Goal: Task Accomplishment & Management: Use online tool/utility

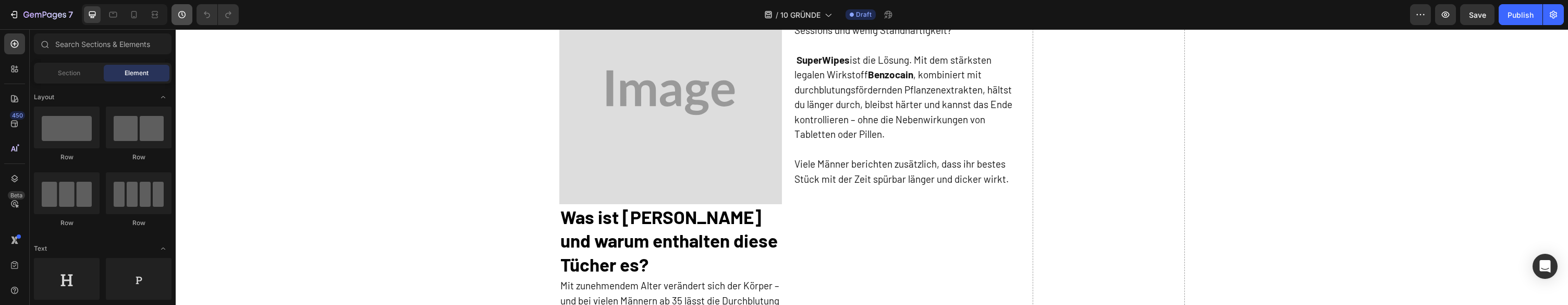
scroll to position [344, 0]
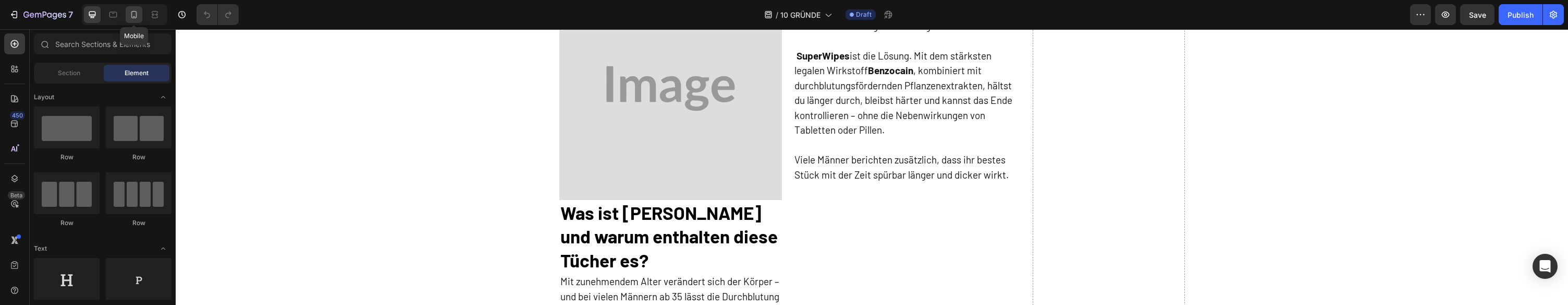
click at [138, 18] on icon at bounding box center [134, 14] width 10 height 10
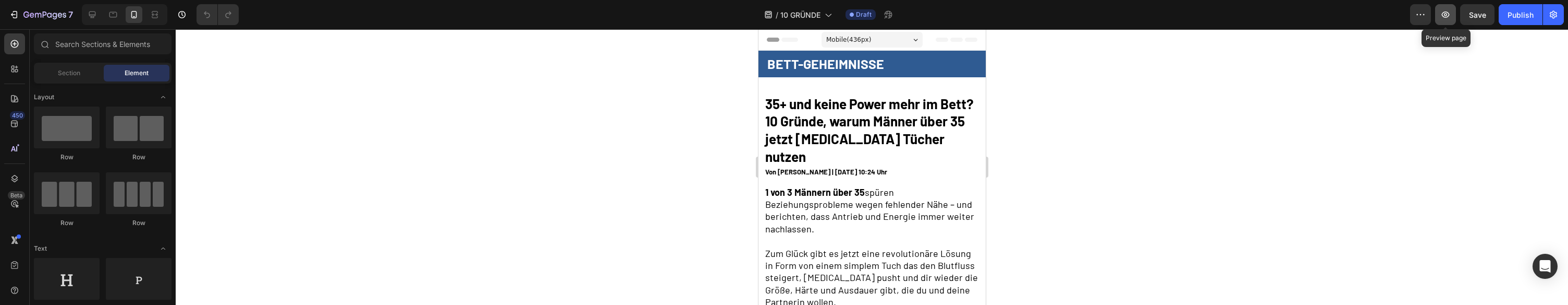
click at [1445, 19] on icon "button" at bounding box center [1445, 14] width 10 height 10
drag, startPoint x: 16, startPoint y: 12, endPoint x: 49, endPoint y: 6, distance: 33.5
click at [16, 12] on icon "button" at bounding box center [15, 14] width 5 height 8
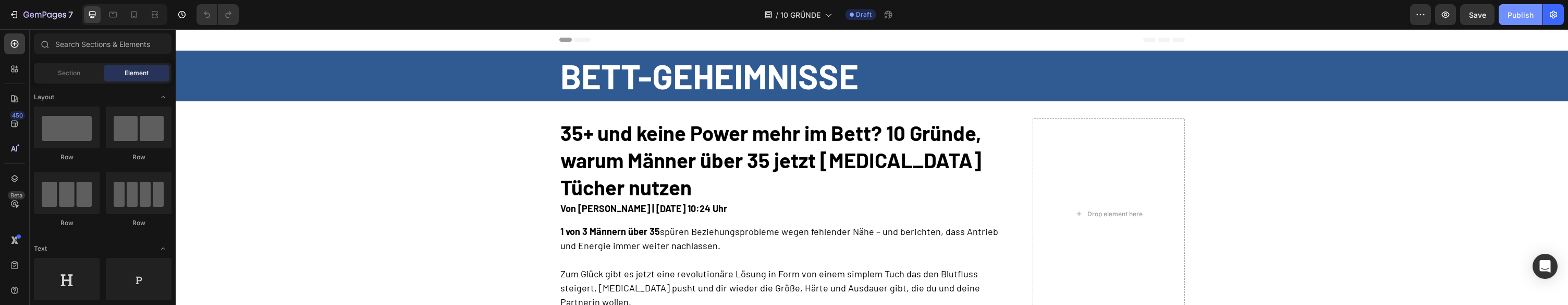
click at [1531, 10] on div "Publish" at bounding box center [1521, 15] width 26 height 11
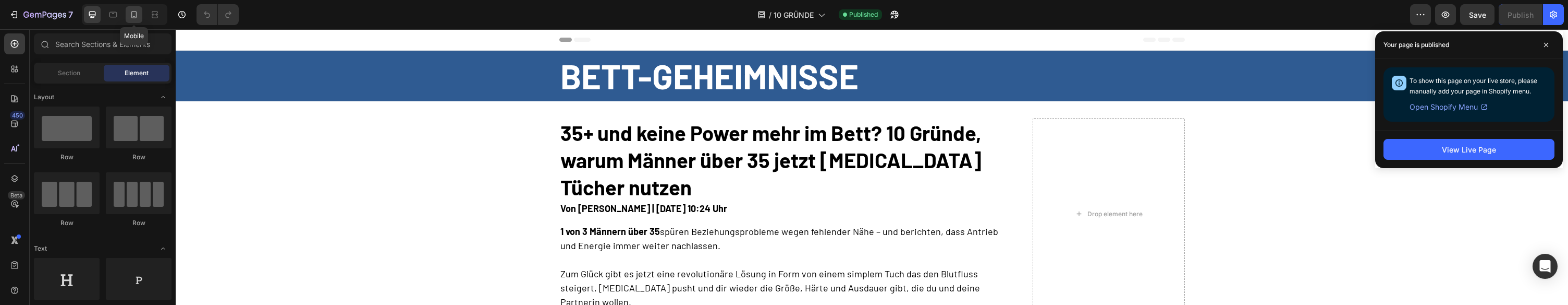
click at [136, 14] on icon at bounding box center [134, 14] width 5 height 8
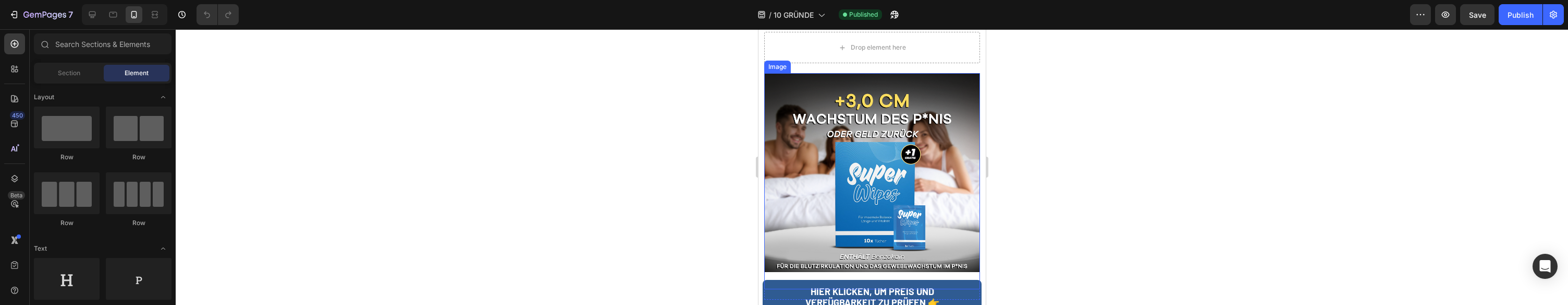
scroll to position [3013, 0]
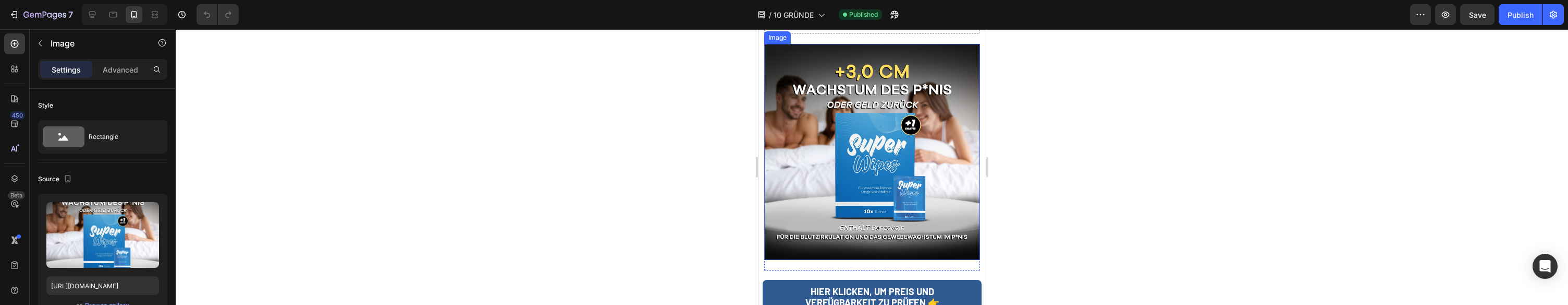
click at [866, 138] on img at bounding box center [871, 151] width 216 height 216
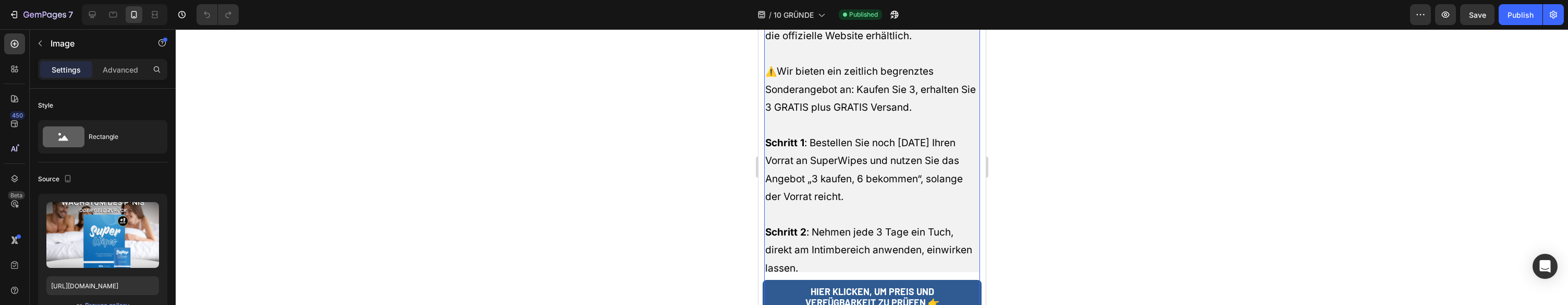
scroll to position [6088, 0]
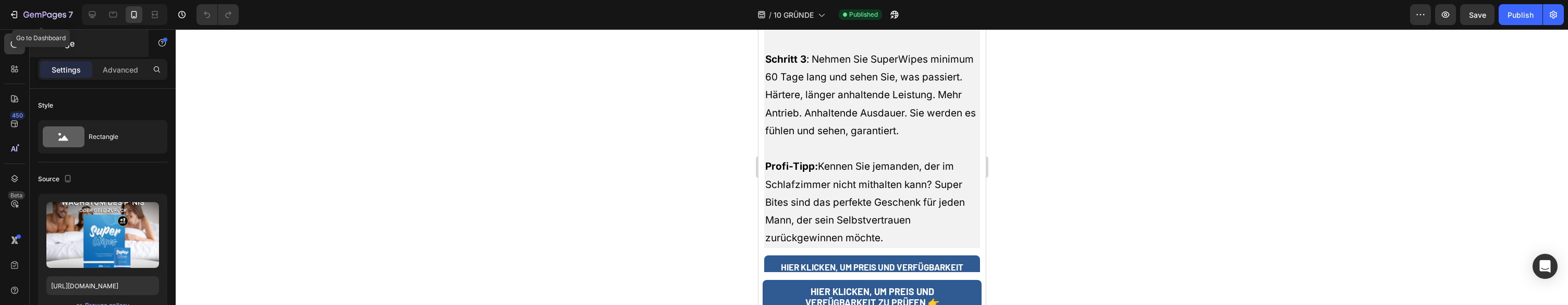
drag, startPoint x: 14, startPoint y: 21, endPoint x: 147, endPoint y: 50, distance: 136.1
click at [14, 21] on div "7" at bounding box center [41, 14] width 64 height 12
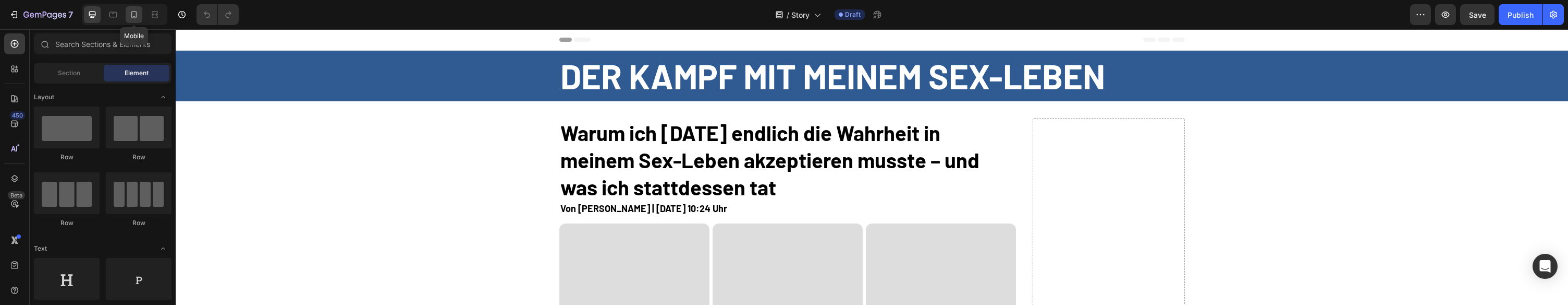
click at [130, 16] on icon at bounding box center [134, 14] width 10 height 10
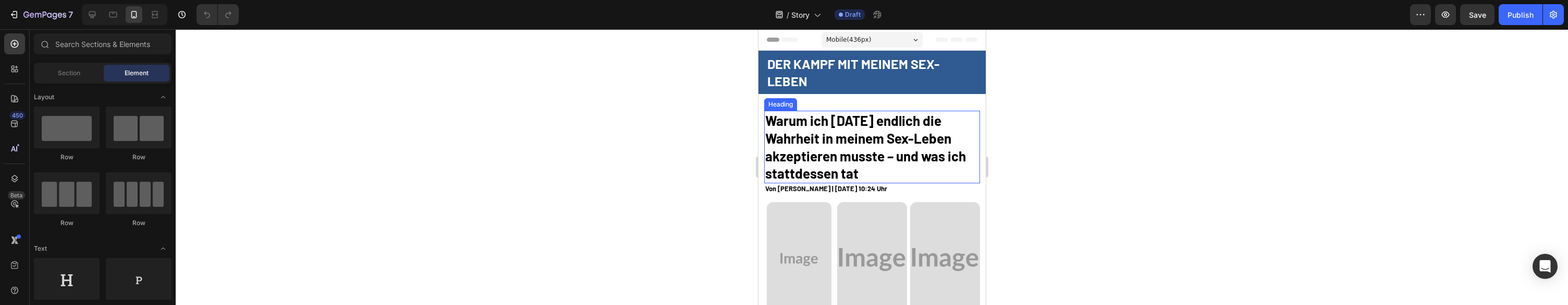
scroll to position [1, 0]
click at [868, 111] on h2 "Warum ich [DATE] endlich die Wahrheit in meinem Sex-Leben akzeptieren musste – …" at bounding box center [871, 145] width 216 height 73
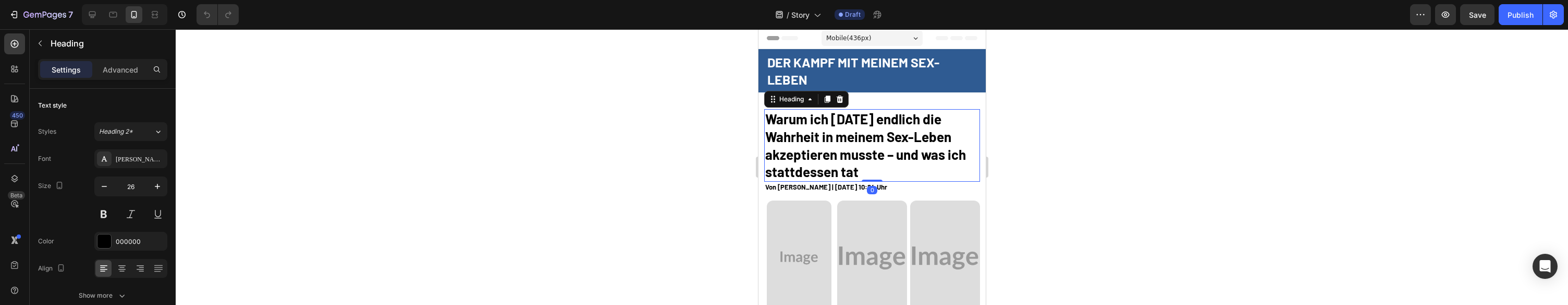
click at [868, 121] on h2 "Warum ich nach 20 Jahren endlich die Wahrheit in meinem Sex-Leben akzeptieren m…" at bounding box center [871, 145] width 216 height 73
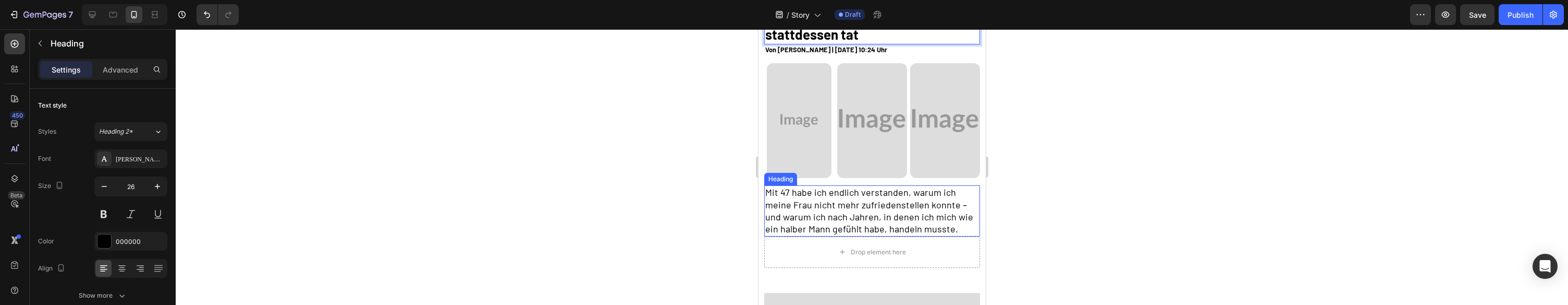
scroll to position [138, 0]
click at [792, 204] on h2 "Mit 47 habe ich endlich verstanden, warum ich meine Frau nicht mehr zufriedenst…" at bounding box center [871, 212] width 216 height 51
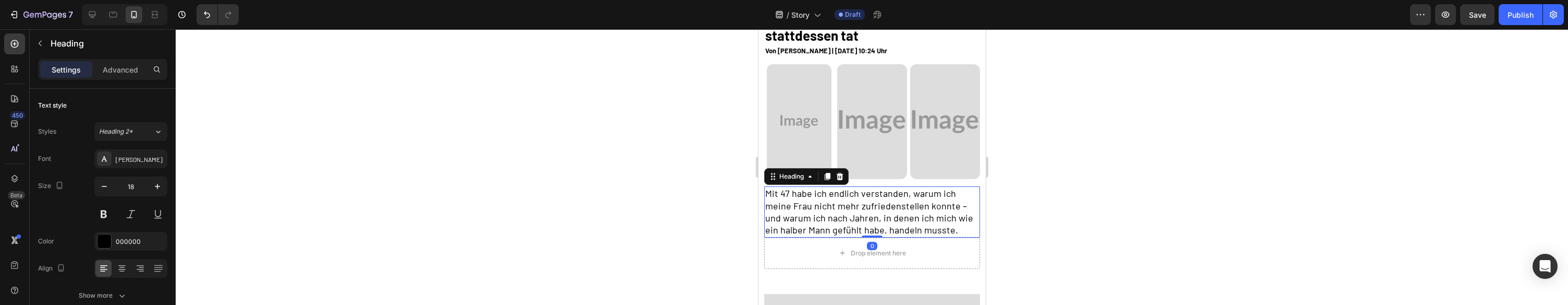
click at [784, 193] on h2 "Mit 47 habe ich endlich verstanden, warum ich meine Frau nicht mehr zufriedenst…" at bounding box center [871, 212] width 216 height 51
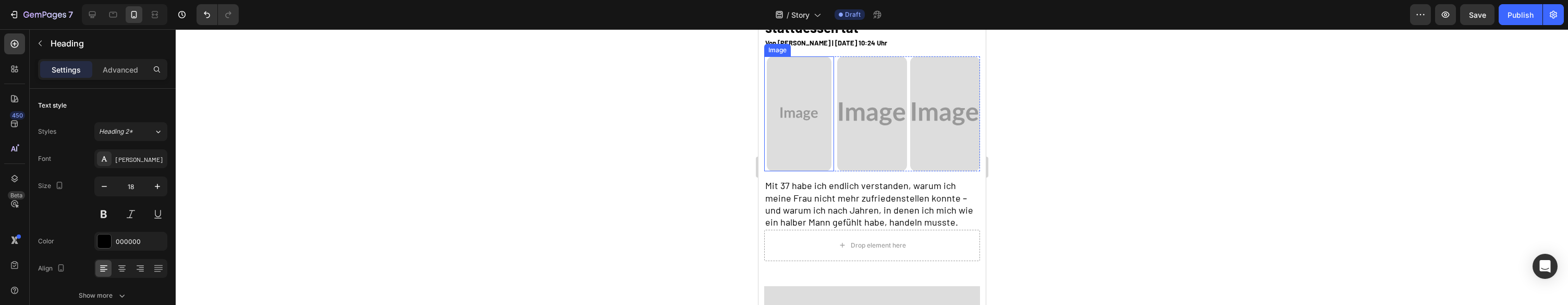
scroll to position [147, 0]
click at [881, 84] on img at bounding box center [872, 112] width 70 height 114
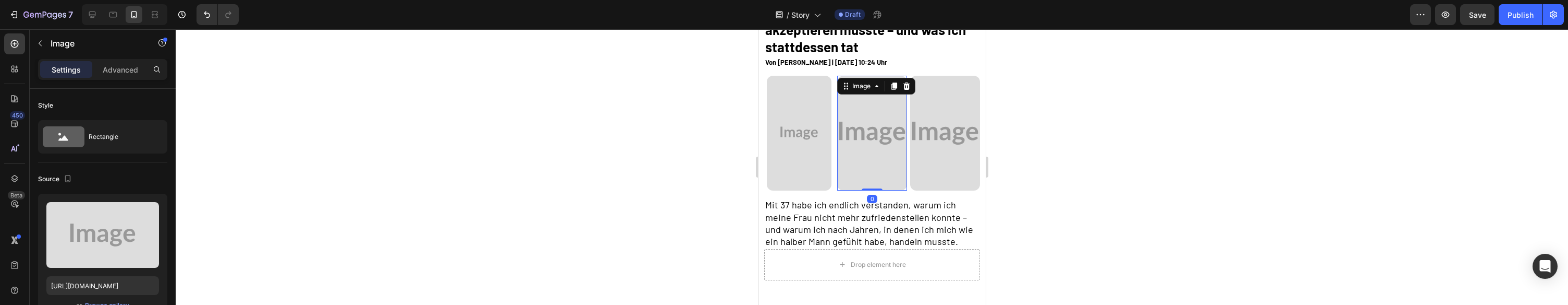
scroll to position [121, 0]
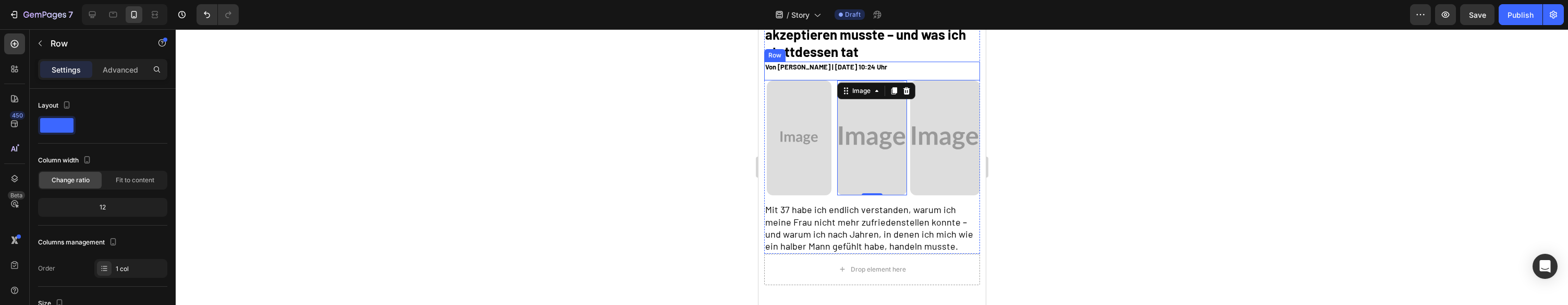
click at [820, 78] on div "Von Thomas H. | 28 August, 2025 | 10:24 Uhr Heading" at bounding box center [871, 71] width 216 height 19
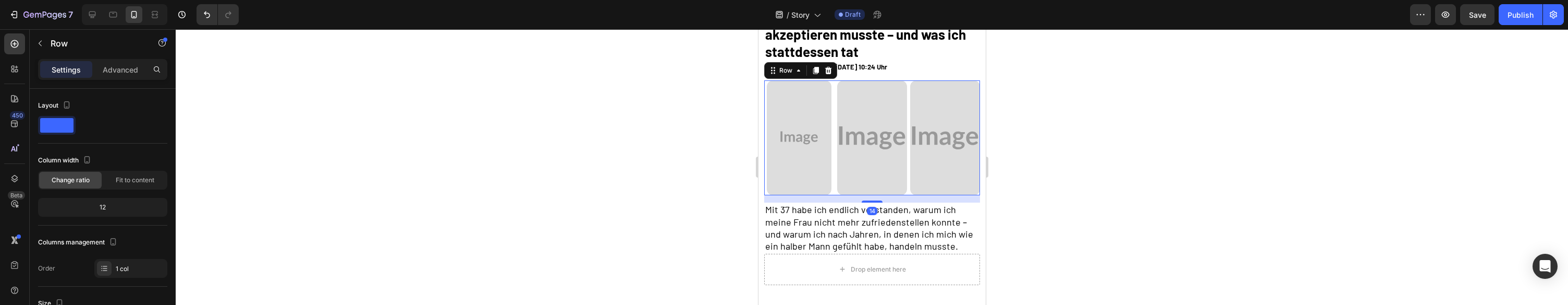
click at [835, 135] on div "Image Image Image Row 14" at bounding box center [871, 137] width 216 height 114
click at [45, 132] on span at bounding box center [57, 125] width 34 height 14
type input "0"
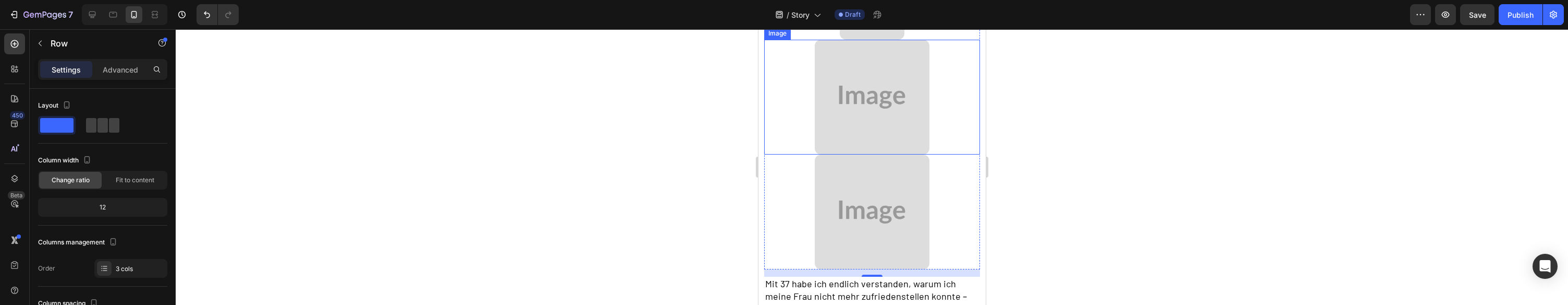
scroll to position [310, 0]
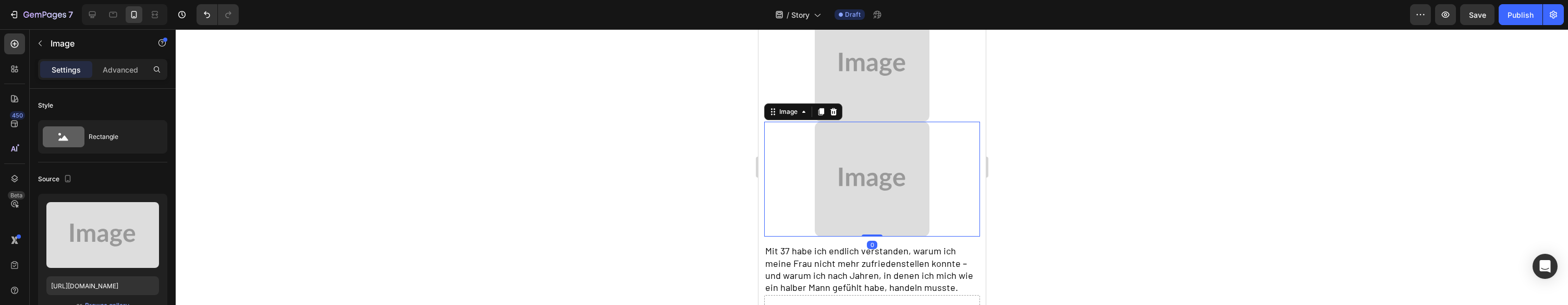
click at [884, 129] on img at bounding box center [871, 178] width 114 height 114
click at [831, 108] on icon at bounding box center [833, 112] width 8 height 8
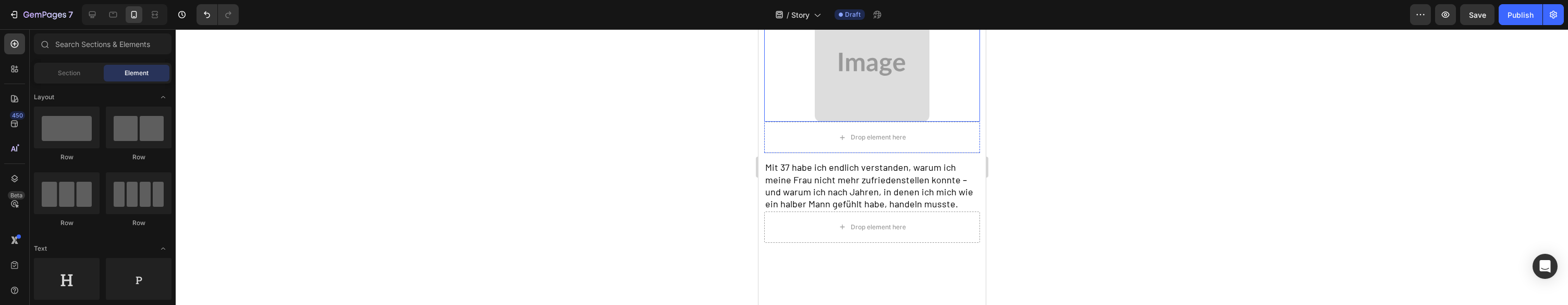
click at [796, 82] on div at bounding box center [871, 64] width 216 height 114
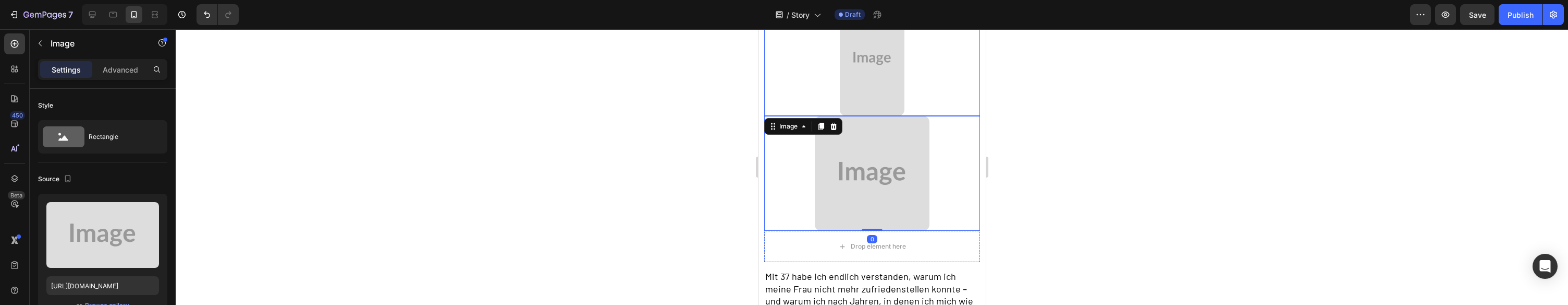
scroll to position [188, 0]
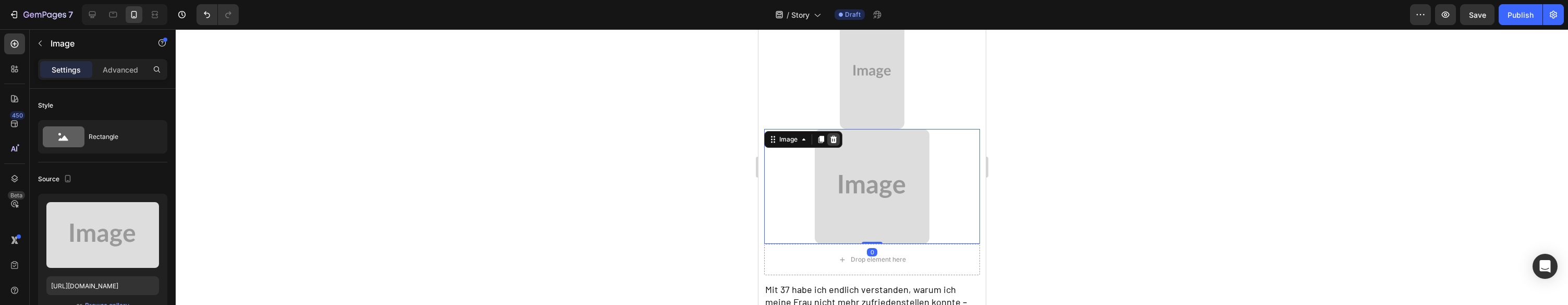
click at [835, 139] on icon at bounding box center [833, 139] width 7 height 8
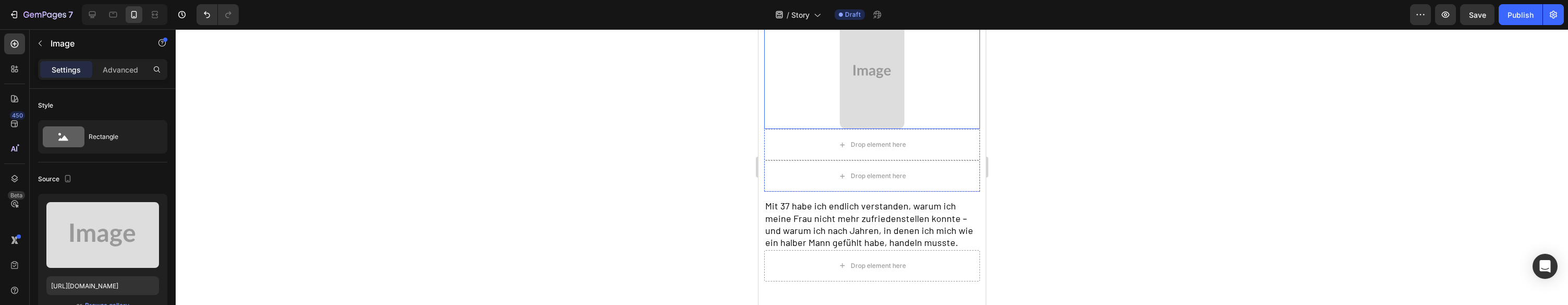
click at [818, 80] on div at bounding box center [871, 71] width 216 height 114
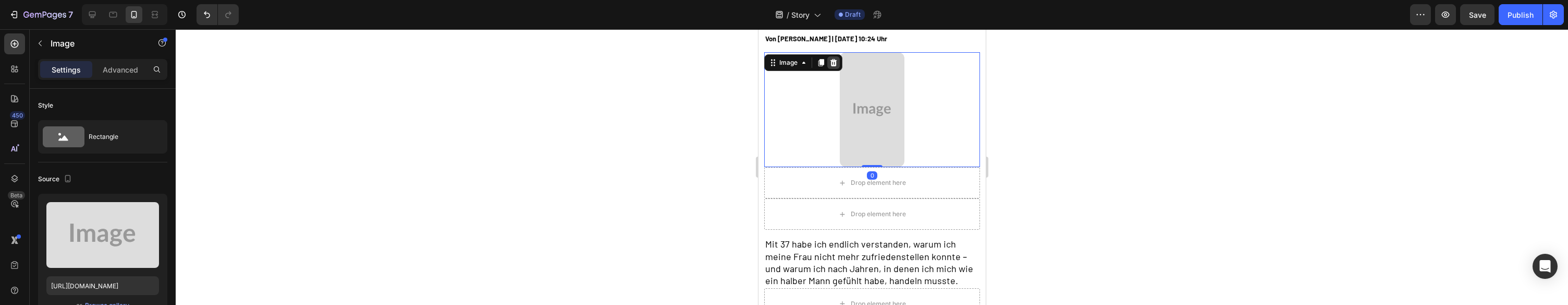
scroll to position [150, 0]
click at [831, 60] on icon at bounding box center [833, 62] width 7 height 8
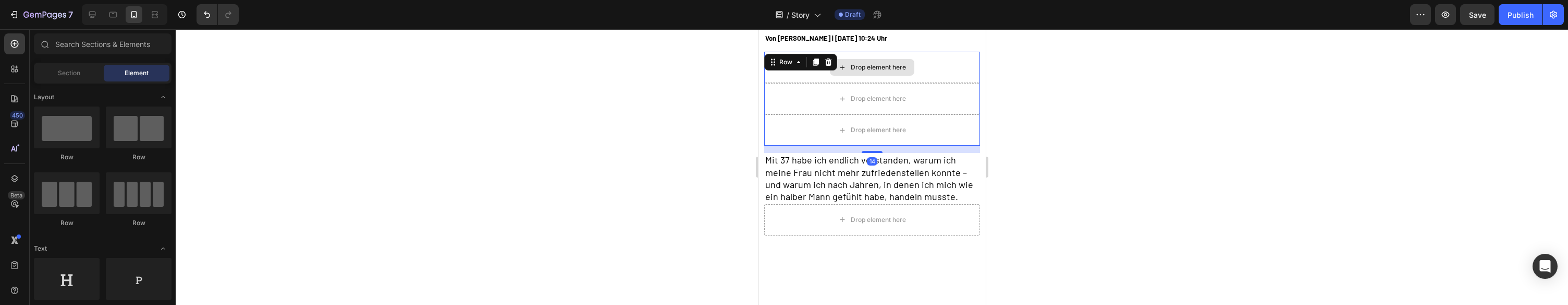
click at [809, 81] on div "Drop element here" at bounding box center [871, 67] width 216 height 32
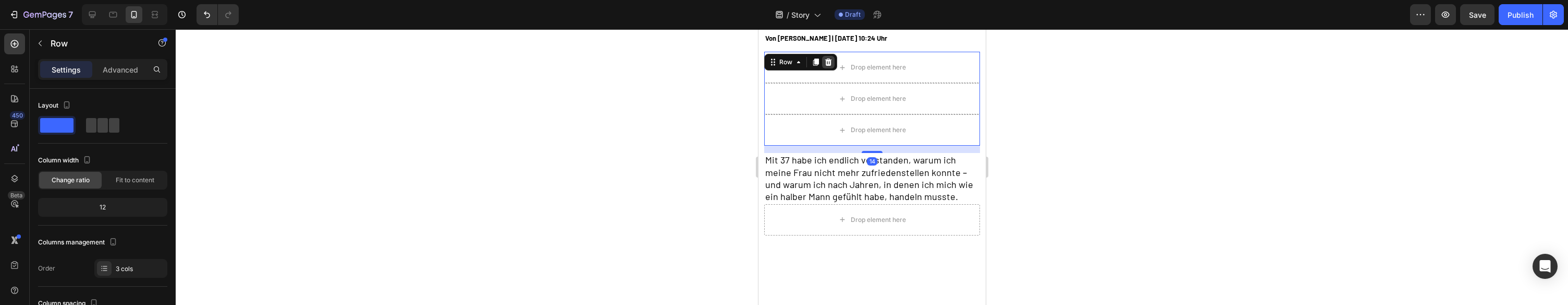
click at [831, 61] on icon at bounding box center [828, 62] width 8 height 8
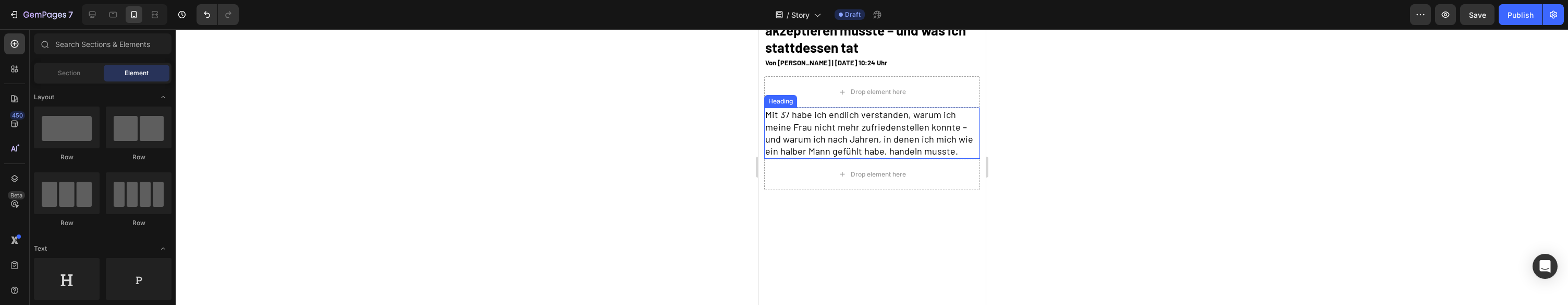
scroll to position [125, 0]
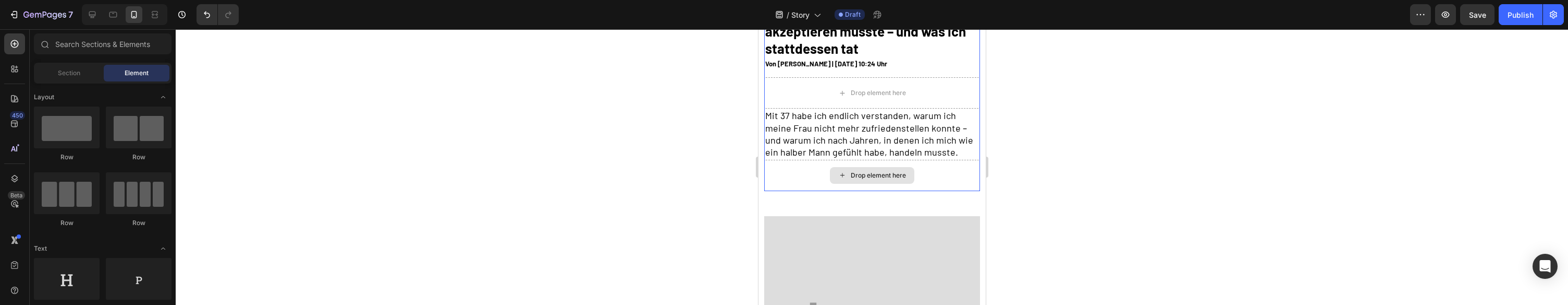
click at [855, 186] on div "Drop element here" at bounding box center [871, 175] width 216 height 32
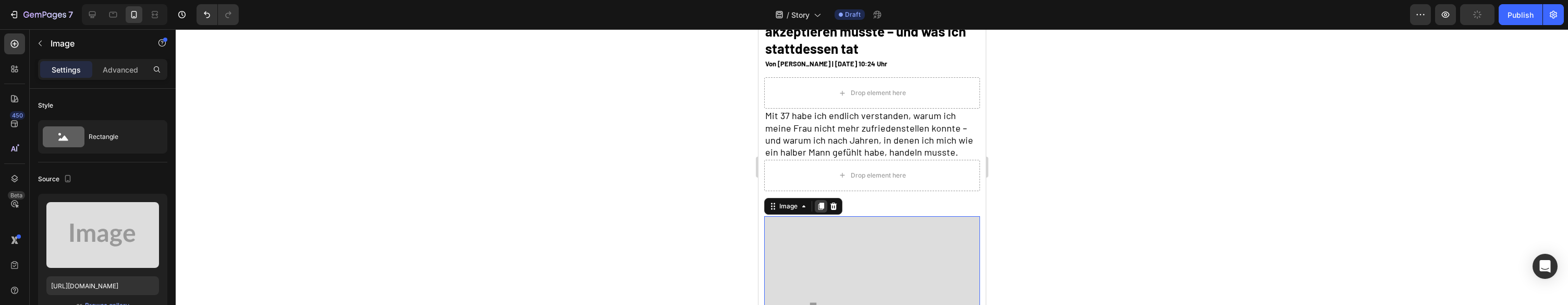
click at [820, 204] on icon at bounding box center [820, 206] width 5 height 8
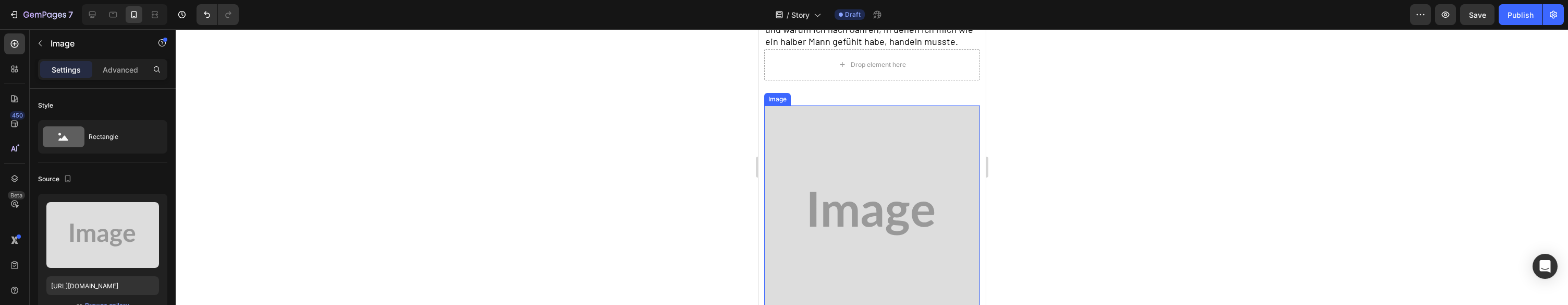
scroll to position [236, 0]
click at [914, 174] on img at bounding box center [871, 212] width 216 height 216
click at [837, 95] on div at bounding box center [833, 95] width 12 height 12
click at [837, 105] on img at bounding box center [871, 212] width 216 height 216
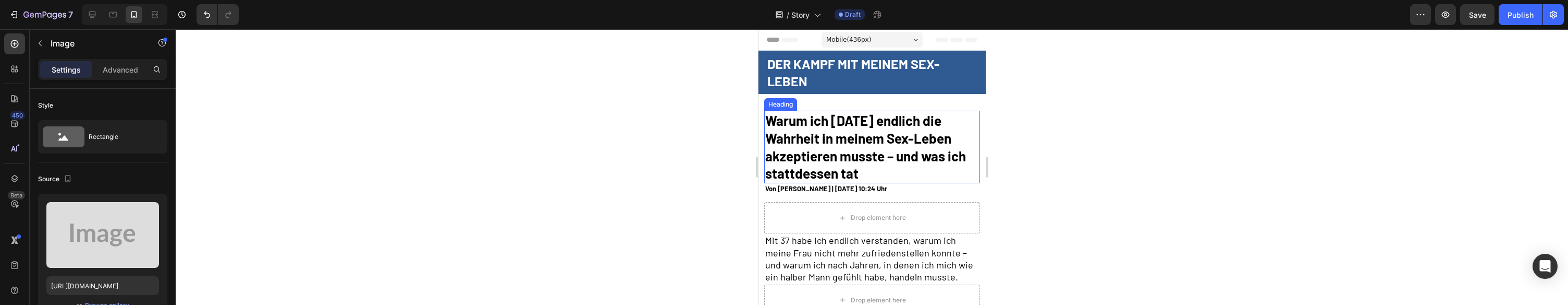
scroll to position [73, 0]
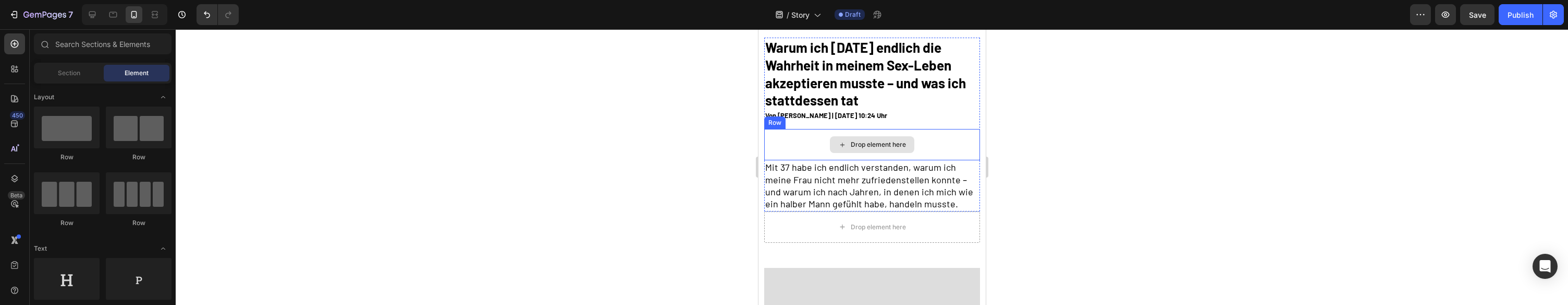
click at [858, 138] on div "Drop element here" at bounding box center [871, 145] width 84 height 16
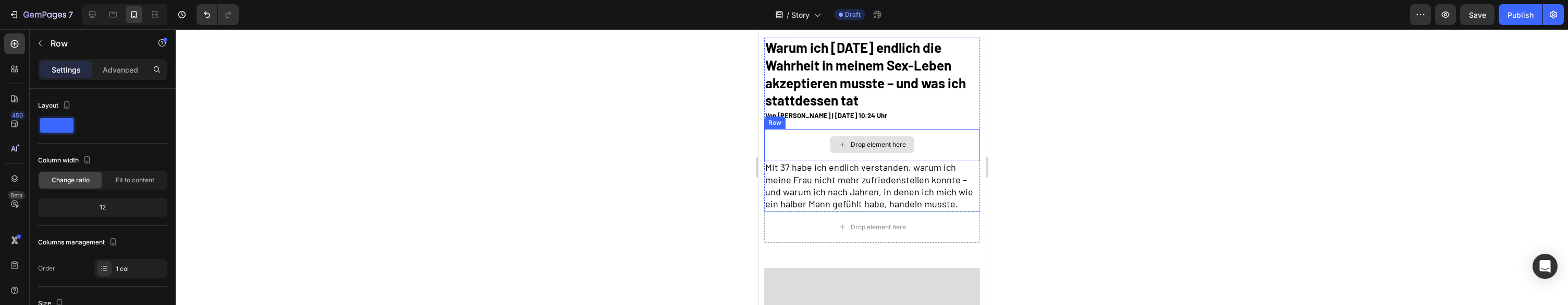
click at [796, 134] on div "Drop element here" at bounding box center [871, 145] width 216 height 32
click at [825, 125] on div "Row" at bounding box center [800, 119] width 73 height 16
click at [828, 119] on icon at bounding box center [828, 119] width 7 height 8
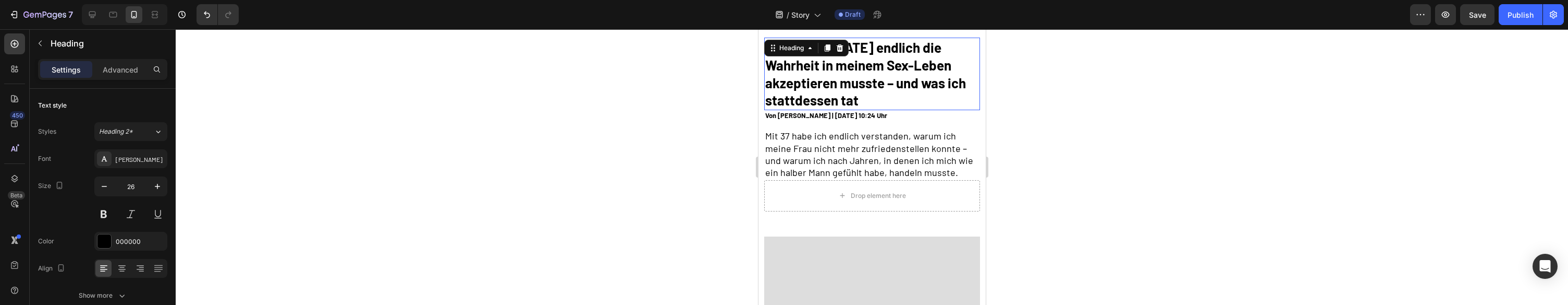
click at [857, 98] on h2 "Warum ich nach 10 Jahren endlich die Wahrheit in meinem Sex-Leben akzeptieren m…" at bounding box center [871, 74] width 216 height 73
click at [863, 99] on h2 "Warum ich nach 10 Jahren endlich die Wahrheit in meinem Sex-Leben akzeptieren m…" at bounding box center [871, 74] width 216 height 73
click at [863, 99] on p "Warum ich nach 10 Jahren endlich die Wahrheit in meinem Sex-Leben akzeptieren m…" at bounding box center [872, 73] width 214 height 71
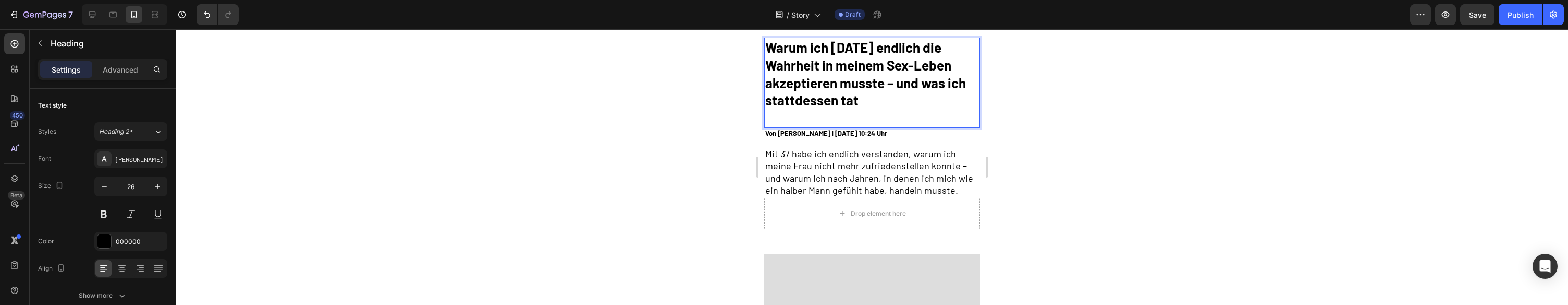
scroll to position [0, 0]
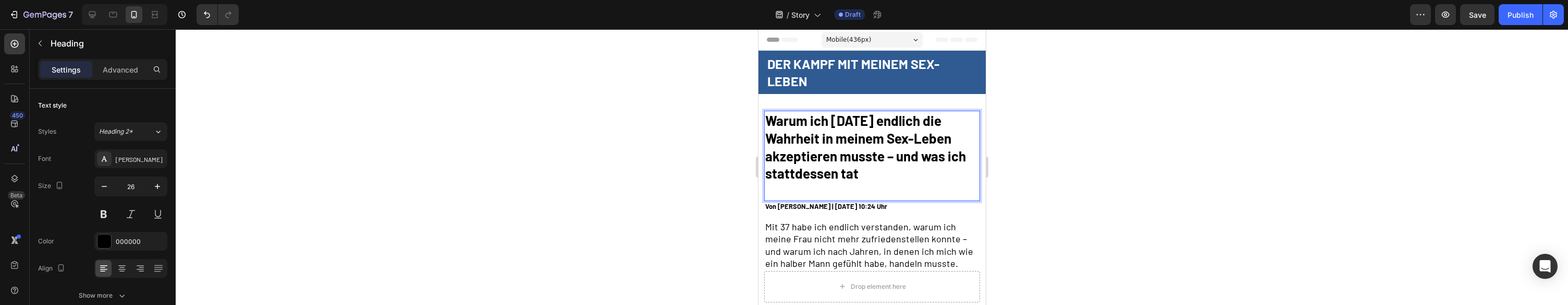
click at [1069, 180] on div at bounding box center [872, 167] width 1392 height 276
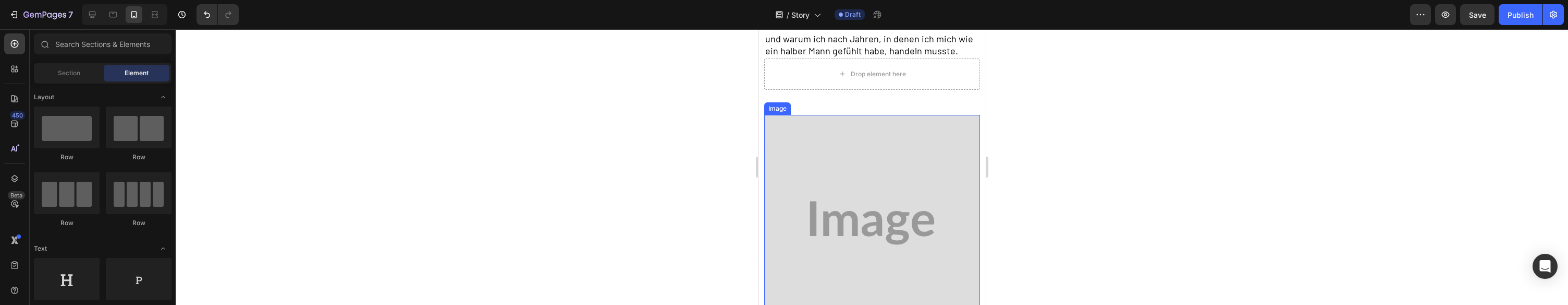
scroll to position [226, 0]
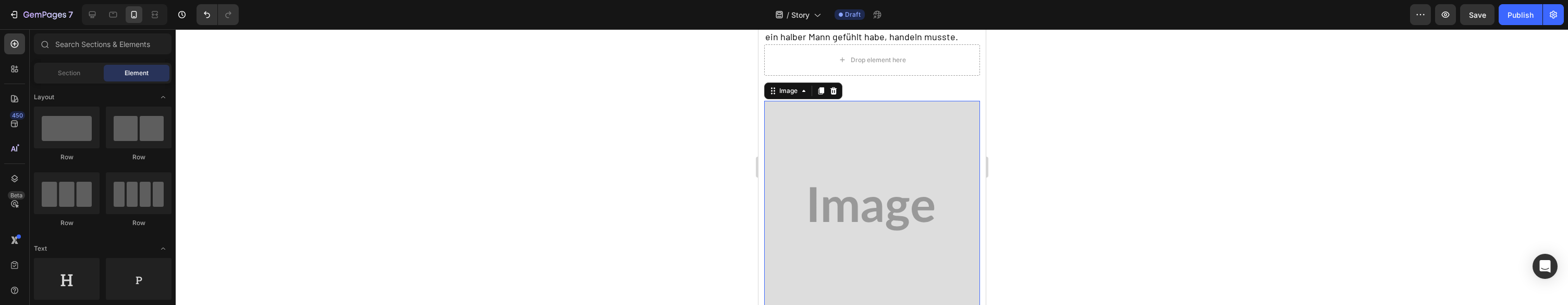
click at [890, 167] on img at bounding box center [871, 208] width 216 height 216
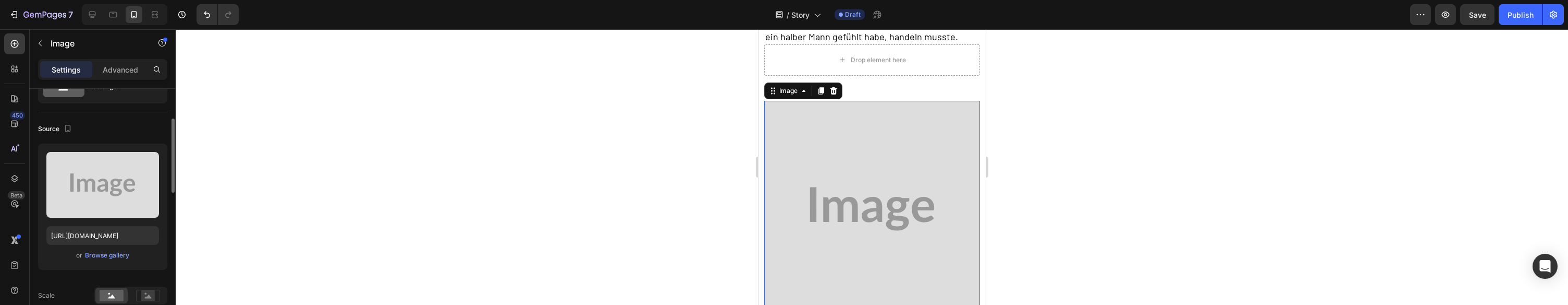
scroll to position [64, 0]
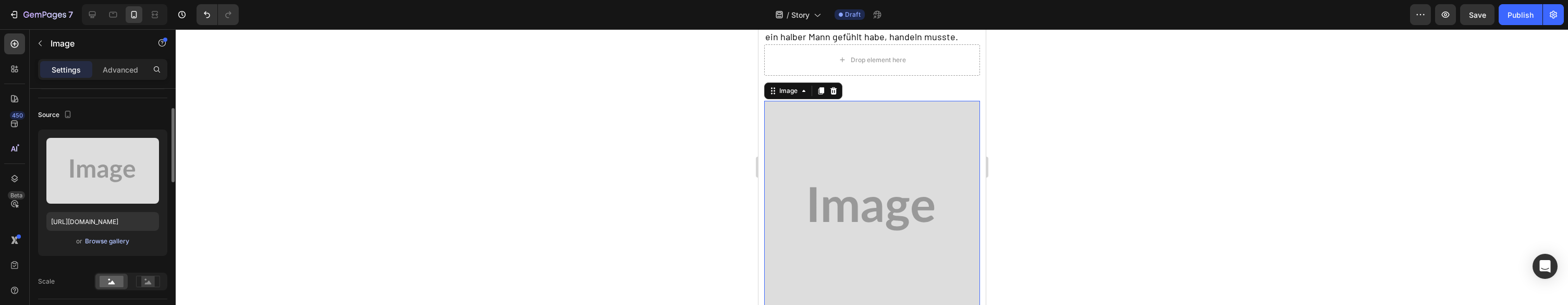
drag, startPoint x: 116, startPoint y: 248, endPoint x: 119, endPoint y: 244, distance: 5.0
click at [117, 248] on div "Upload Image https://placehold.co/1080x1080?text=Image or Browse gallery" at bounding box center [103, 193] width 129 height 126
click at [119, 243] on div "Browse gallery" at bounding box center [107, 241] width 45 height 10
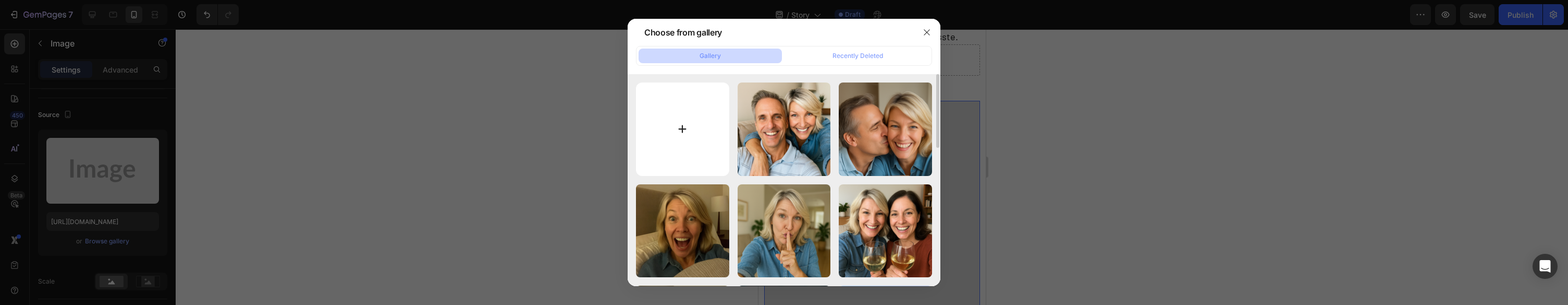
click at [718, 136] on input "file" at bounding box center [683, 129] width 93 height 93
click at [928, 31] on icon "button" at bounding box center [926, 32] width 8 height 8
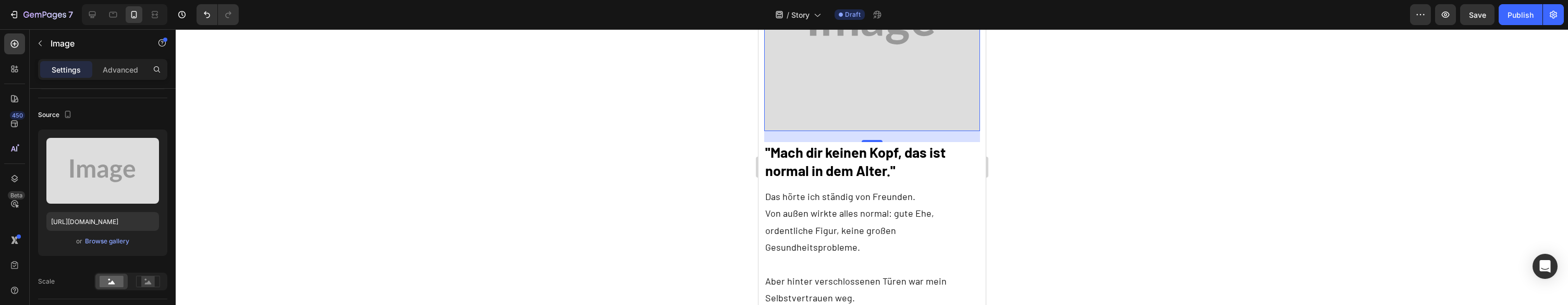
scroll to position [403, 0]
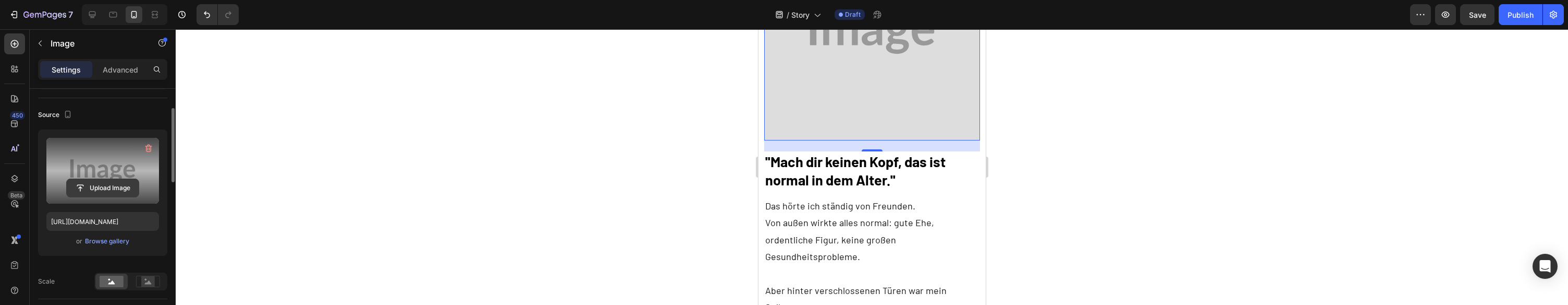
click at [101, 179] on input "file" at bounding box center [102, 188] width 72 height 18
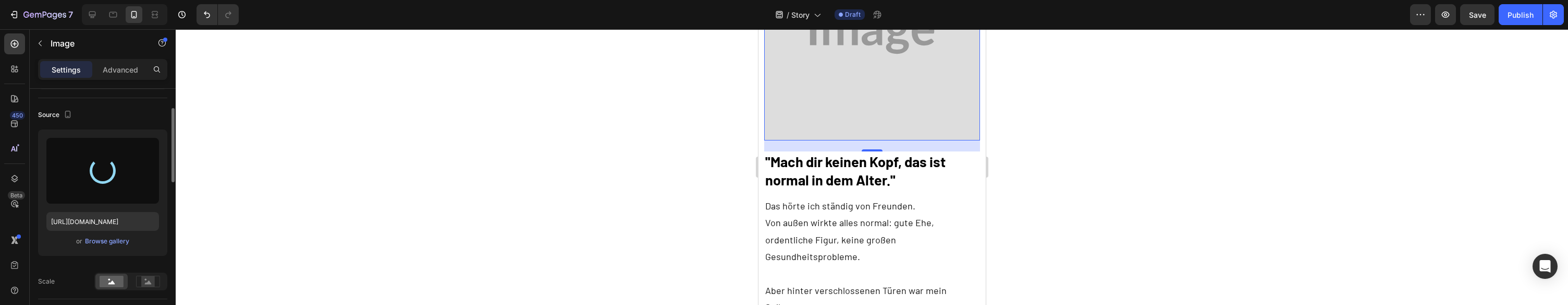
type input "https://cdn.shopify.com/s/files/1/0943/4120/2244/files/gempages_578977757858366…"
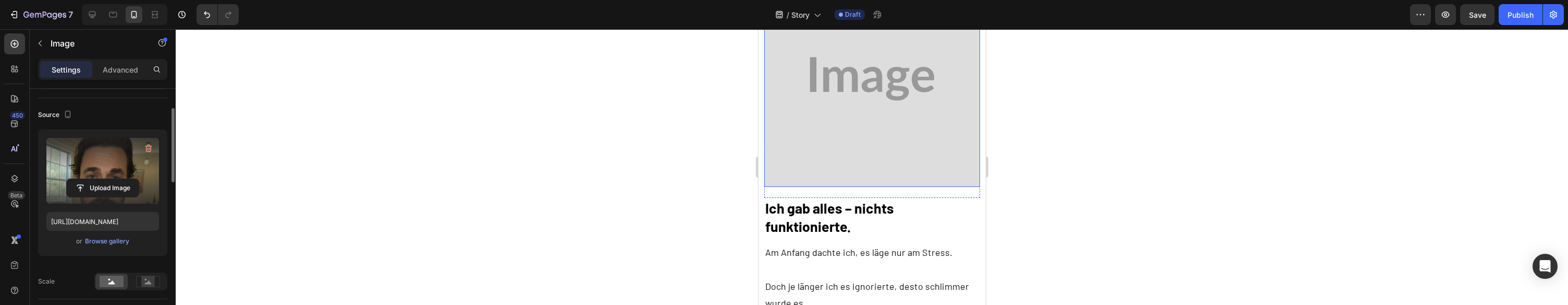
scroll to position [1175, 0]
click at [872, 94] on img at bounding box center [871, 77] width 216 height 216
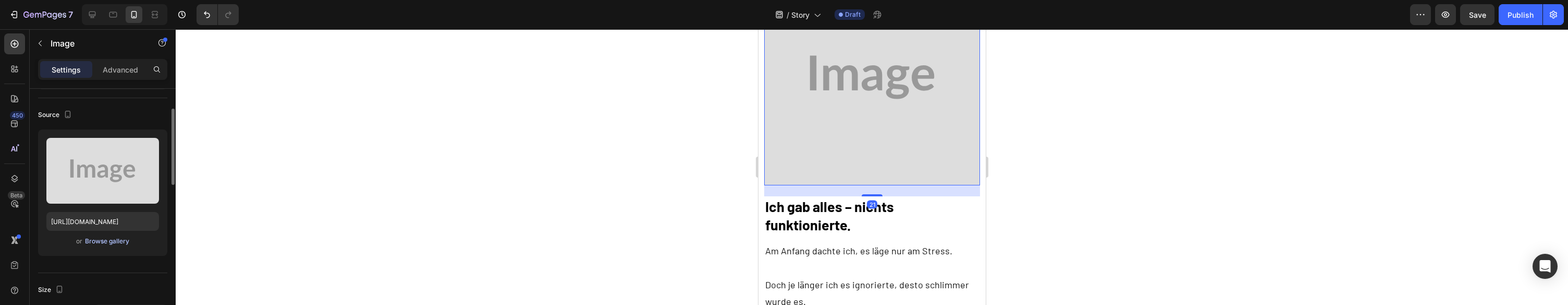
click at [116, 237] on div "Browse gallery" at bounding box center [107, 241] width 45 height 10
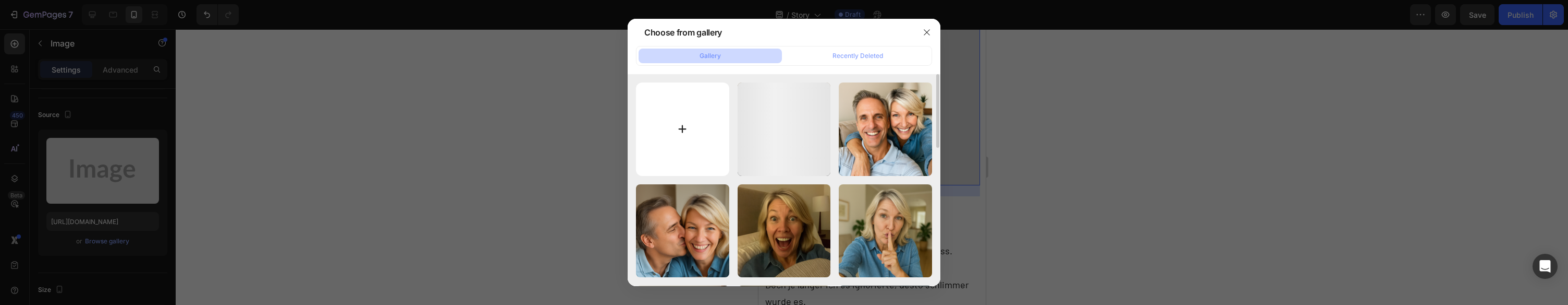
click at [683, 108] on input "file" at bounding box center [683, 129] width 93 height 93
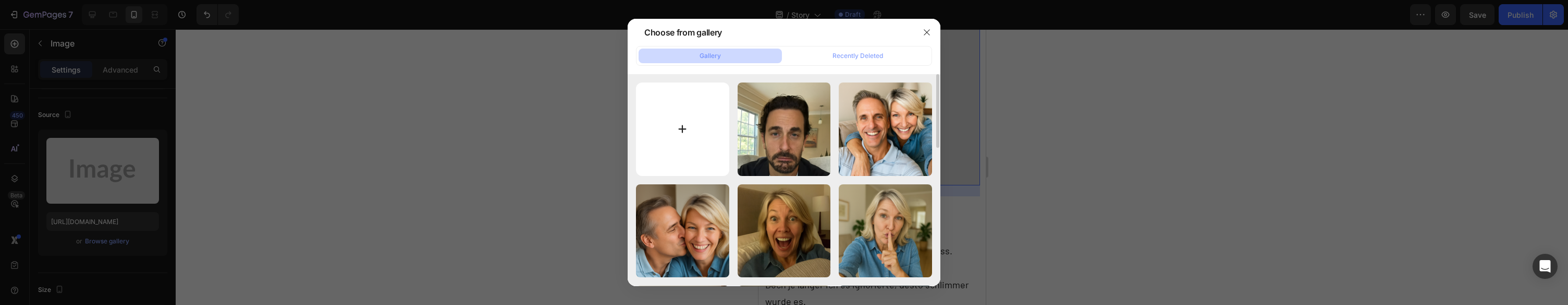
type input "C:\fakepath\I gave it my all nothing worked..png"
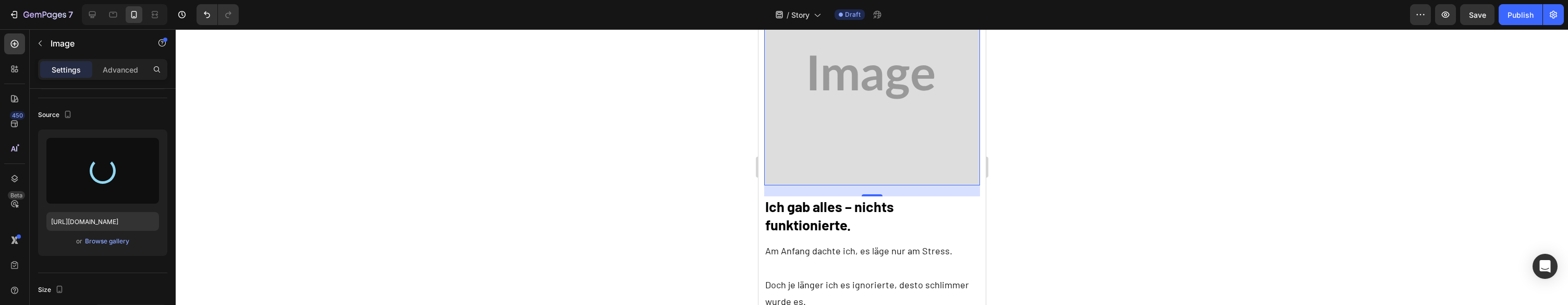
type input "https://cdn.shopify.com/s/files/1/0943/4120/2244/files/gempages_578977757858366…"
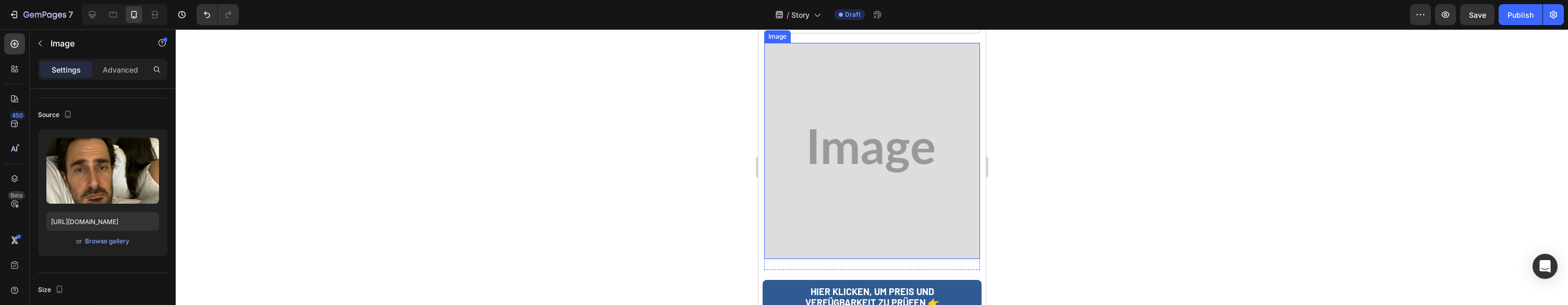
scroll to position [1753, 0]
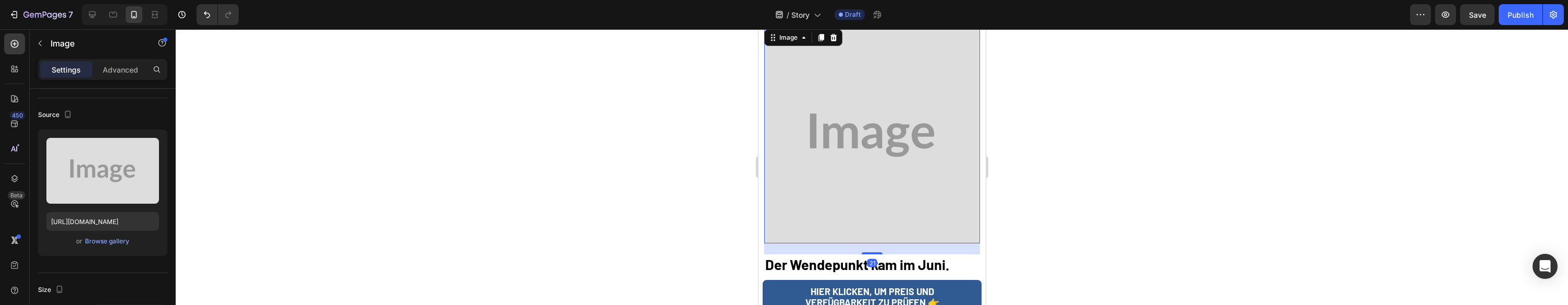
click at [896, 148] on img at bounding box center [871, 135] width 216 height 216
click at [130, 236] on div "or Browse gallery" at bounding box center [103, 241] width 112 height 12
click at [125, 239] on div "Browse gallery" at bounding box center [107, 241] width 45 height 10
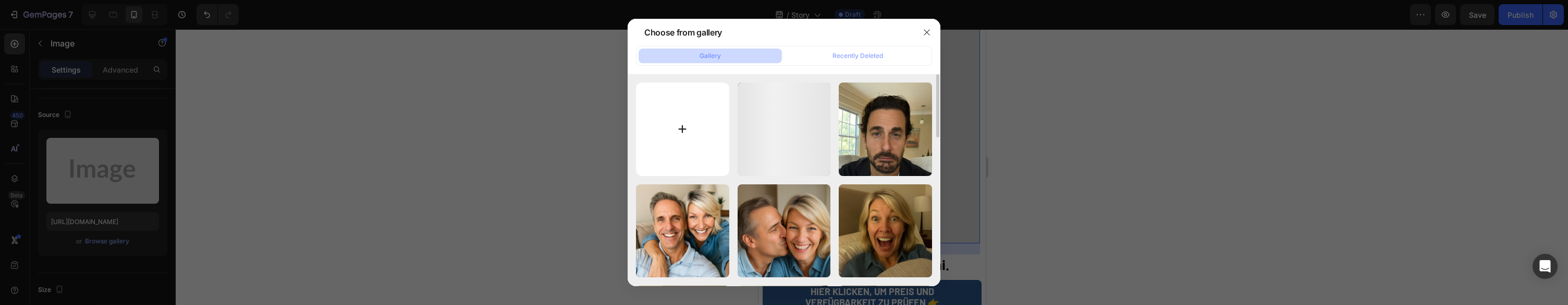
click at [658, 94] on input "file" at bounding box center [683, 129] width 93 height 93
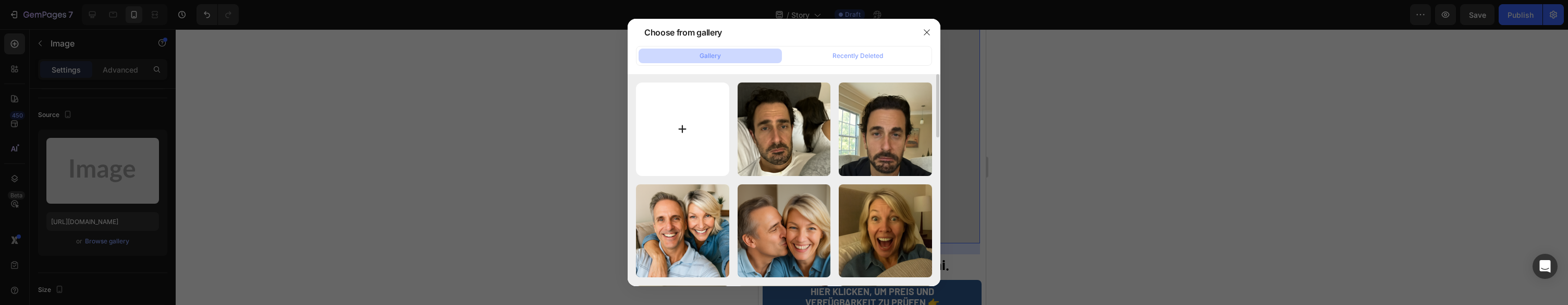
type input "C:\fakepath\1.png"
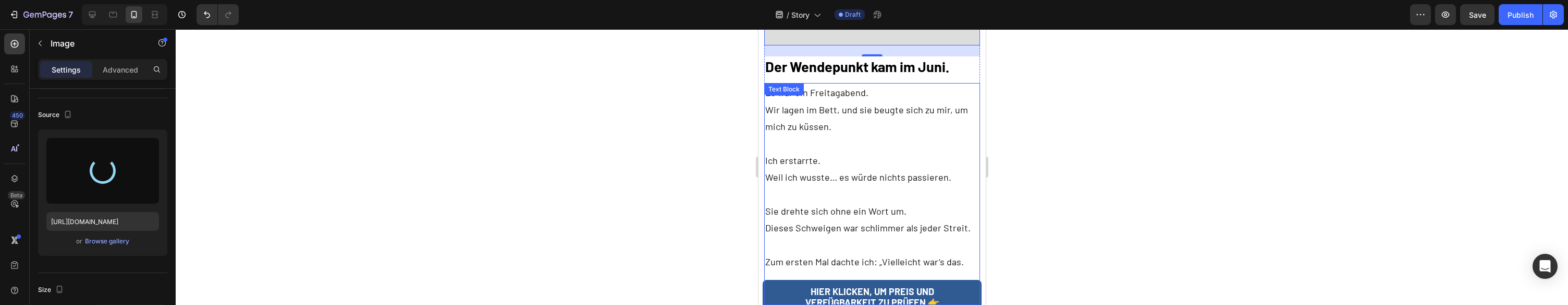
scroll to position [1923, 0]
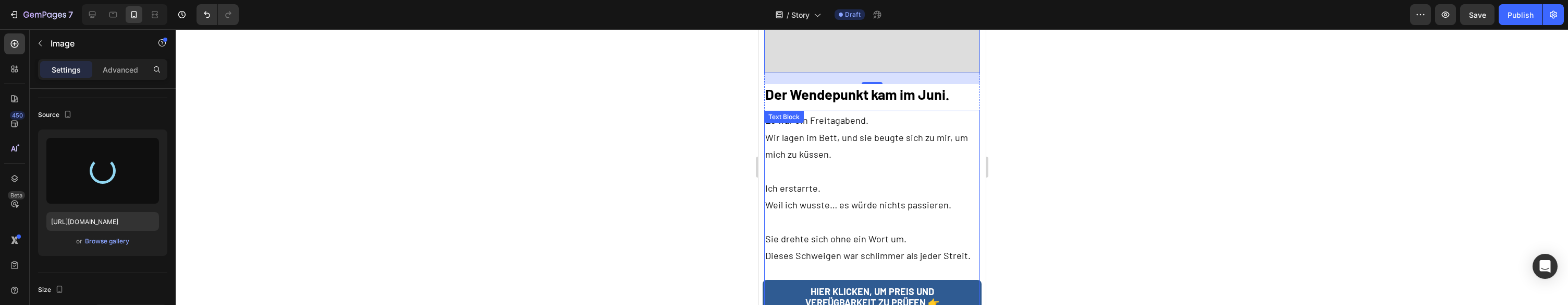
type input "https://cdn.shopify.com/s/files/1/0943/4120/2244/files/gempages_578977757858366…"
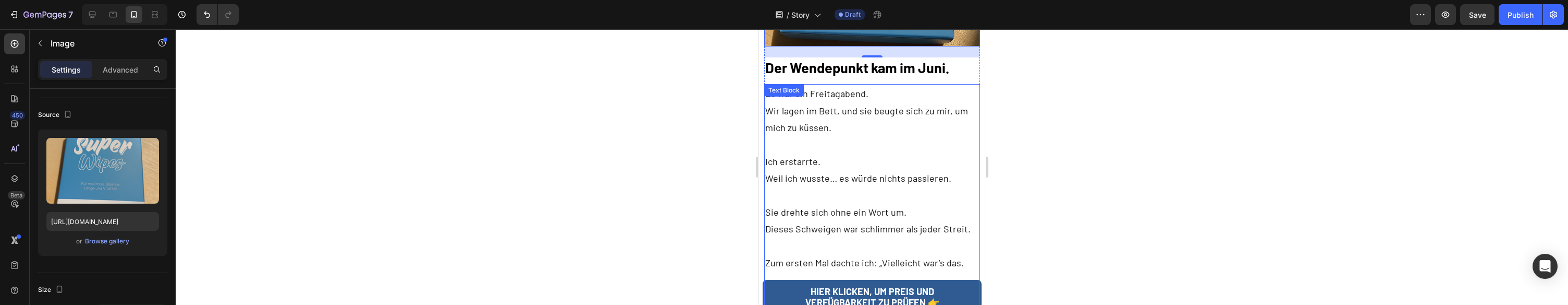
scroll to position [1951, 0]
click at [101, 245] on div "Browse gallery" at bounding box center [107, 241] width 45 height 10
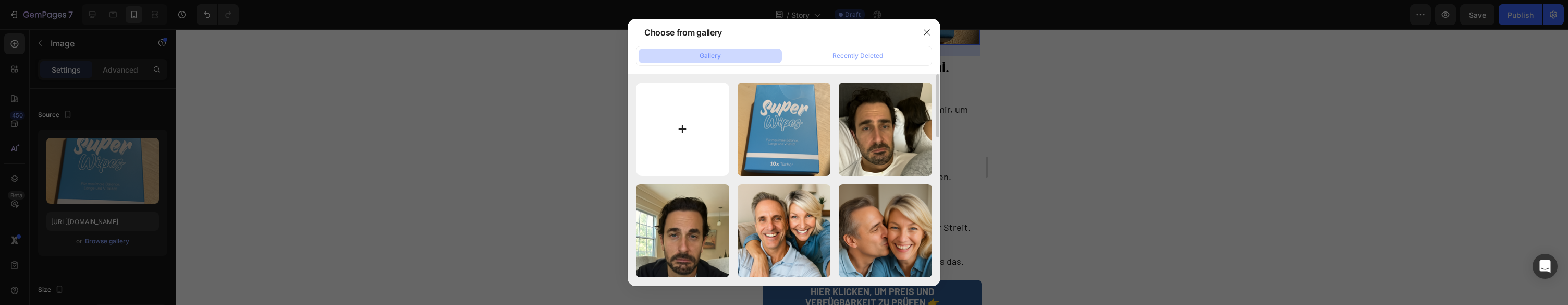
click at [669, 121] on input "file" at bounding box center [683, 129] width 93 height 93
type input "C:\fakepath\The turning point came in June.png"
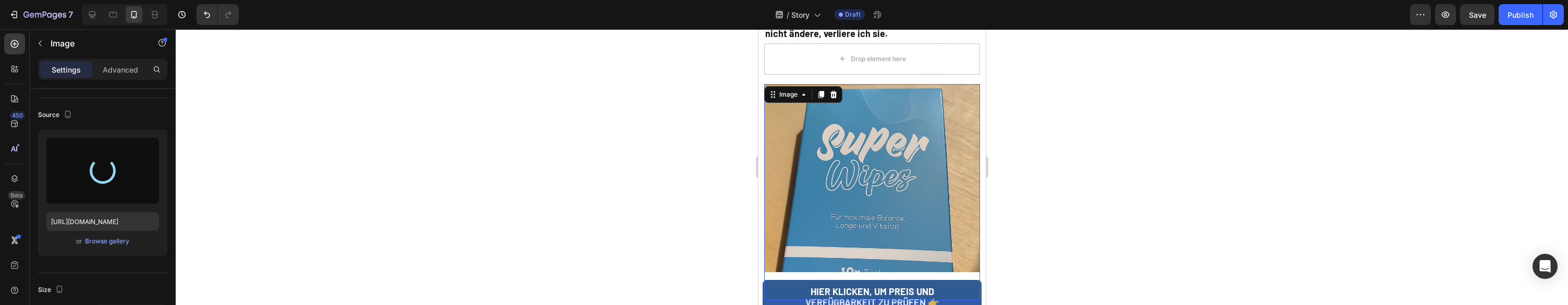
type input "https://cdn.shopify.com/s/files/1/0943/4120/2244/files/gempages_578977757858366…"
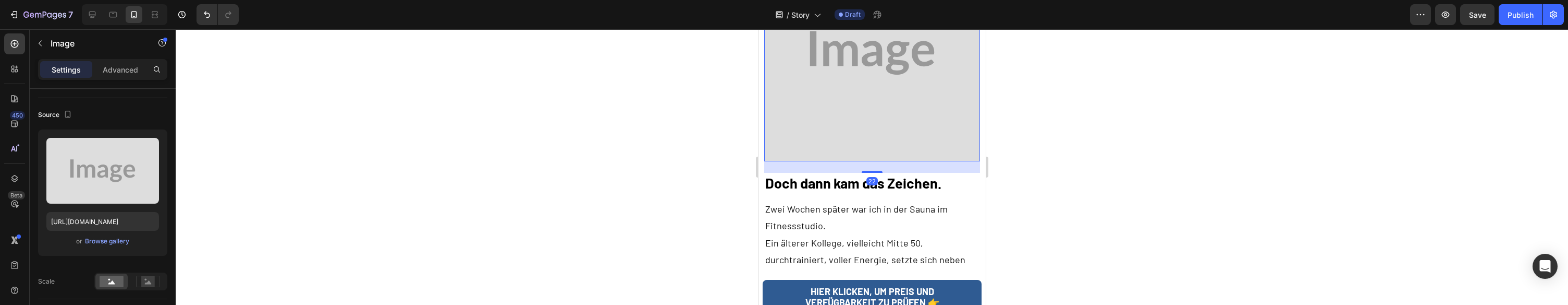
scroll to position [2358, 0]
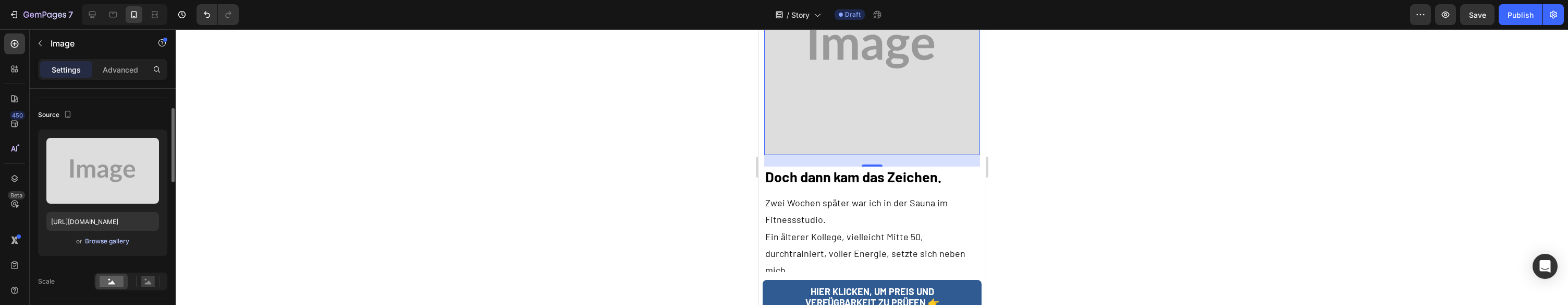
click at [99, 237] on div "Browse gallery" at bounding box center [107, 241] width 45 height 10
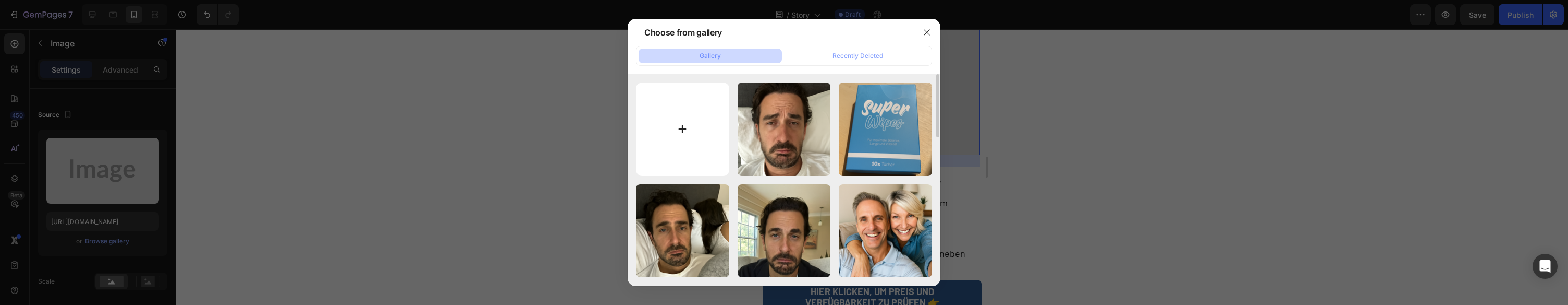
click at [680, 138] on input "file" at bounding box center [683, 129] width 93 height 93
click at [678, 88] on input "file" at bounding box center [683, 129] width 93 height 93
type input "C:\fakepath\fraser-suites-hamburg-fitness-banner.png"
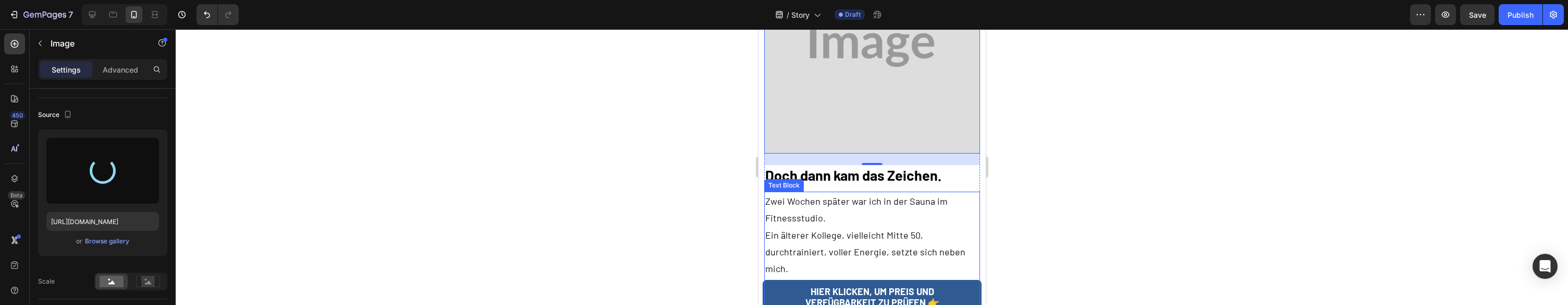
scroll to position [2359, 0]
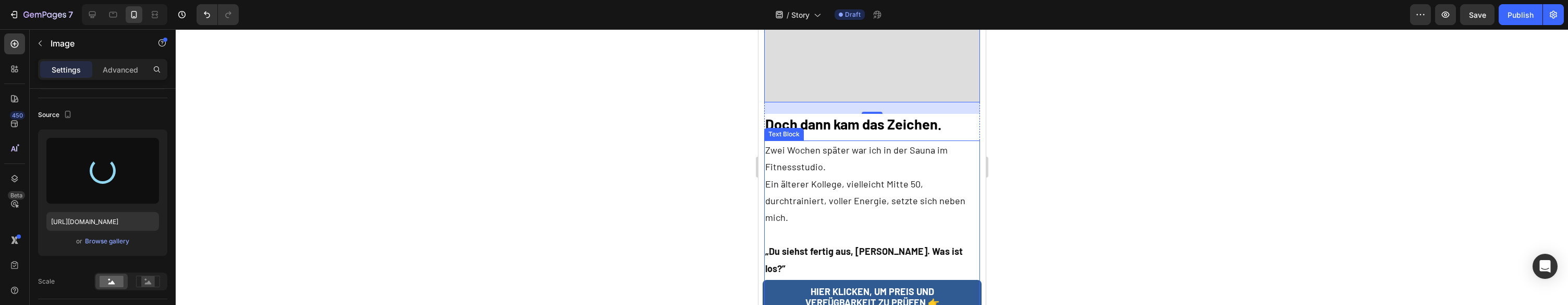
type input "https://cdn.shopify.com/s/files/1/0943/4120/2244/files/gempages_578977757858366…"
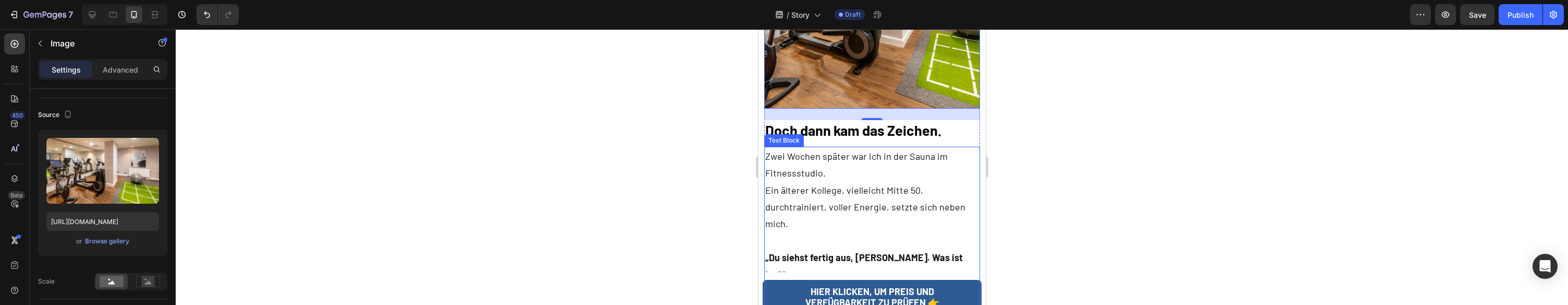
scroll to position [2404, 0]
click at [848, 160] on p "Zwei Wochen später war ich in der Sauna im Fitnessstudio. Ein älterer Kollege, …" at bounding box center [872, 199] width 214 height 101
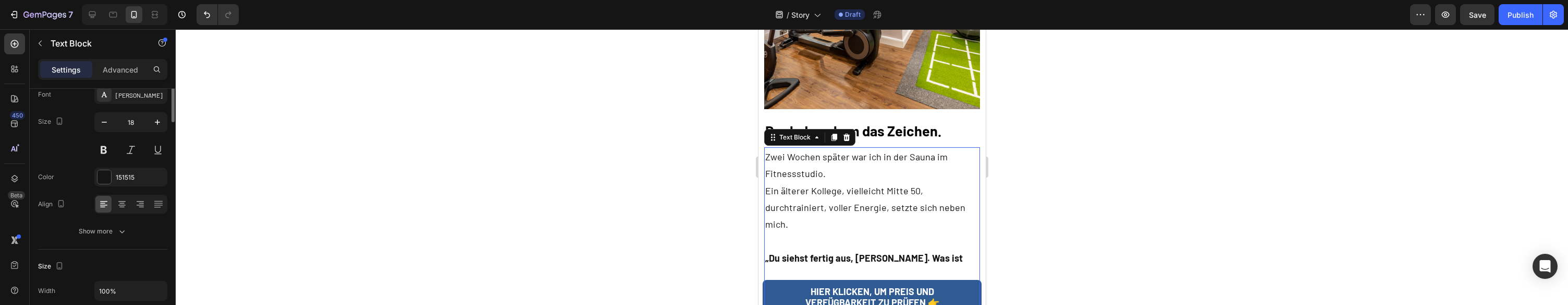
scroll to position [0, 0]
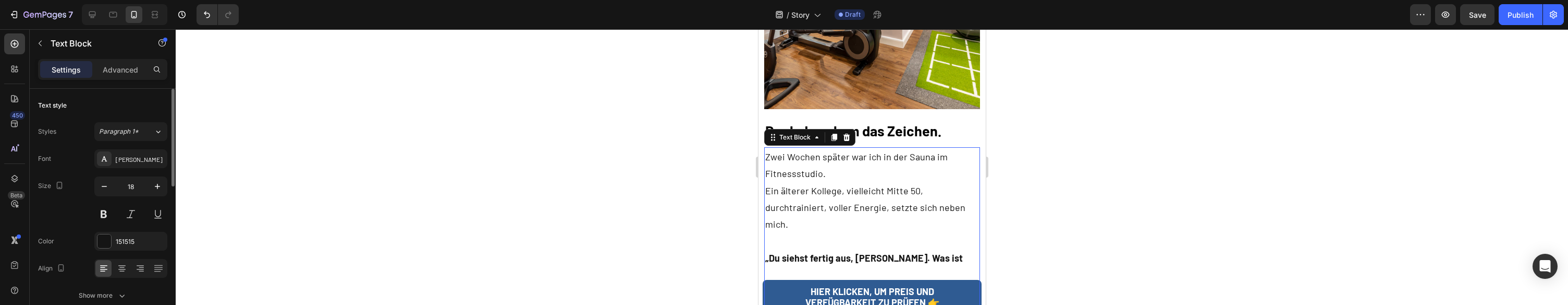
click at [833, 156] on p "Zwei Wochen später war ich in der Sauna im Fitnessstudio. Ein älterer Kollege, …" at bounding box center [872, 199] width 214 height 101
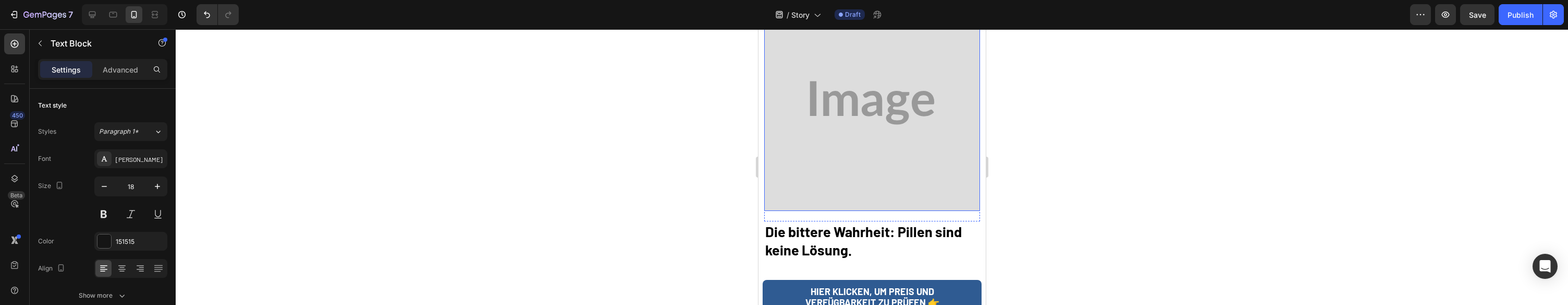
scroll to position [2858, 0]
click at [891, 114] on img at bounding box center [871, 98] width 216 height 216
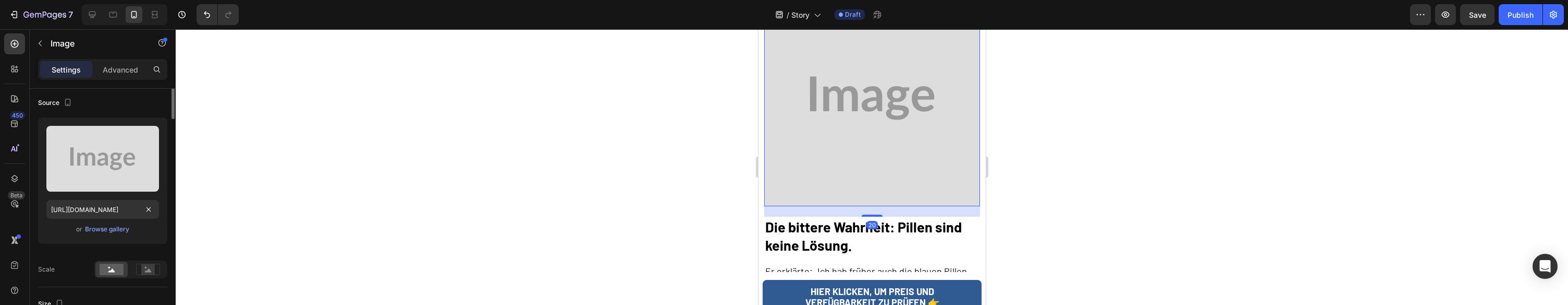
scroll to position [77, 0]
click at [108, 231] on div "Browse gallery" at bounding box center [107, 229] width 45 height 10
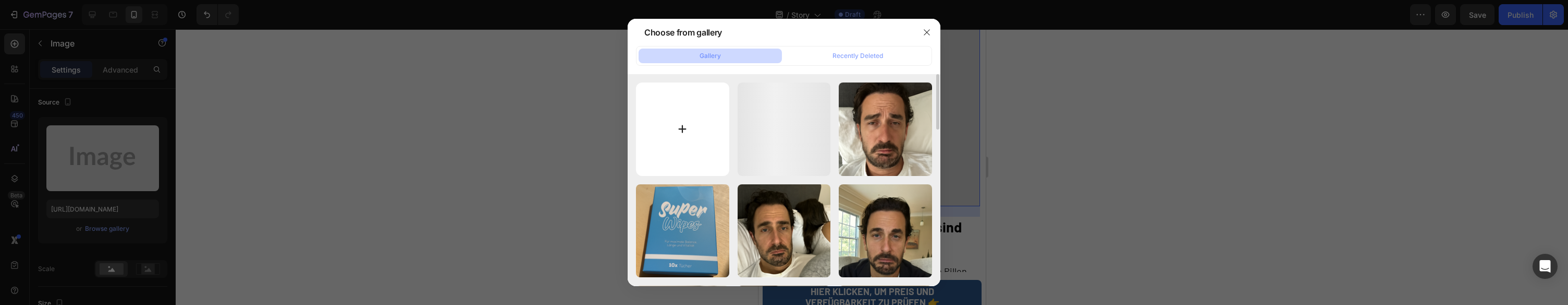
click at [667, 132] on input "file" at bounding box center [683, 129] width 93 height 93
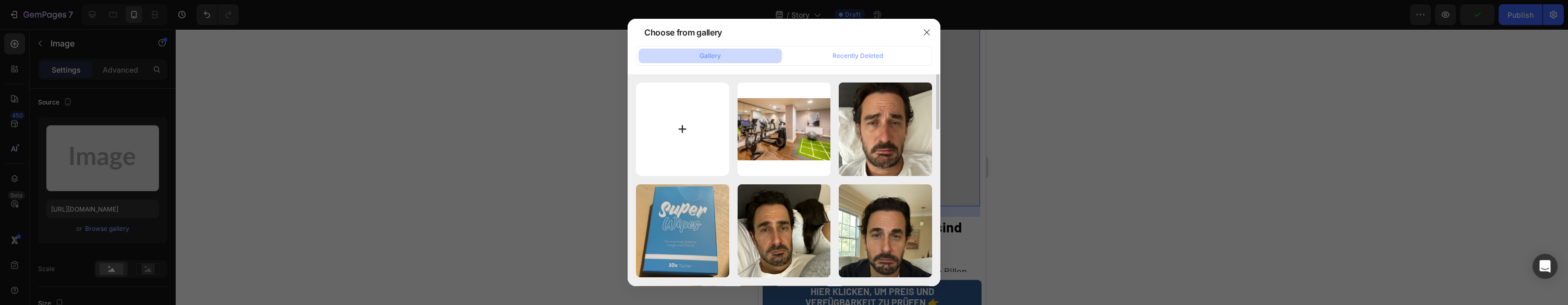
type input "C:\fakepath\The bitter truth pills are not a solution.png"
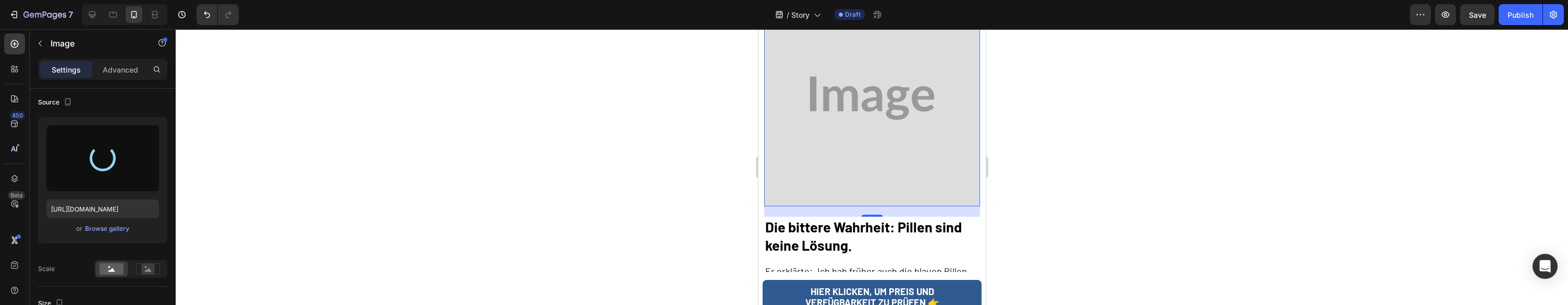
type input "https://cdn.shopify.com/s/files/1/0943/4120/2244/files/gempages_578977757858366…"
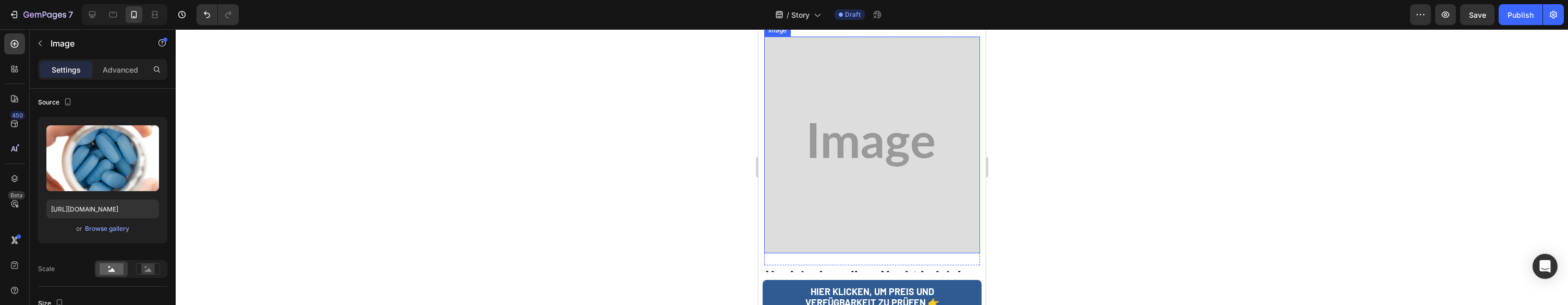
scroll to position [3655, 0]
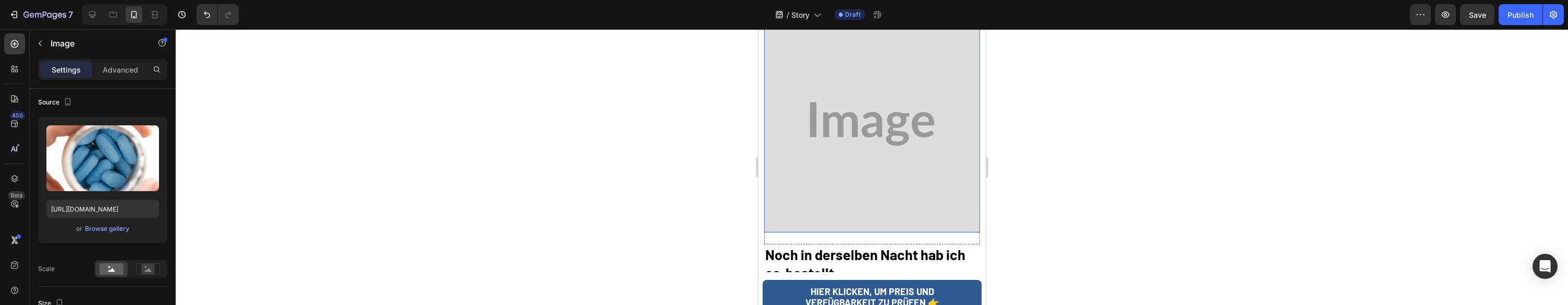
click at [883, 106] on img at bounding box center [871, 123] width 216 height 216
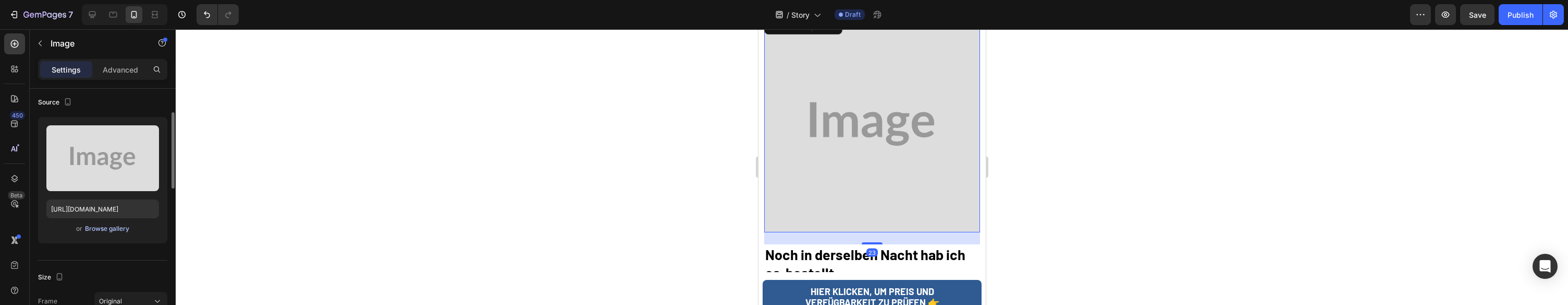
click at [121, 225] on div "Browse gallery" at bounding box center [107, 229] width 45 height 10
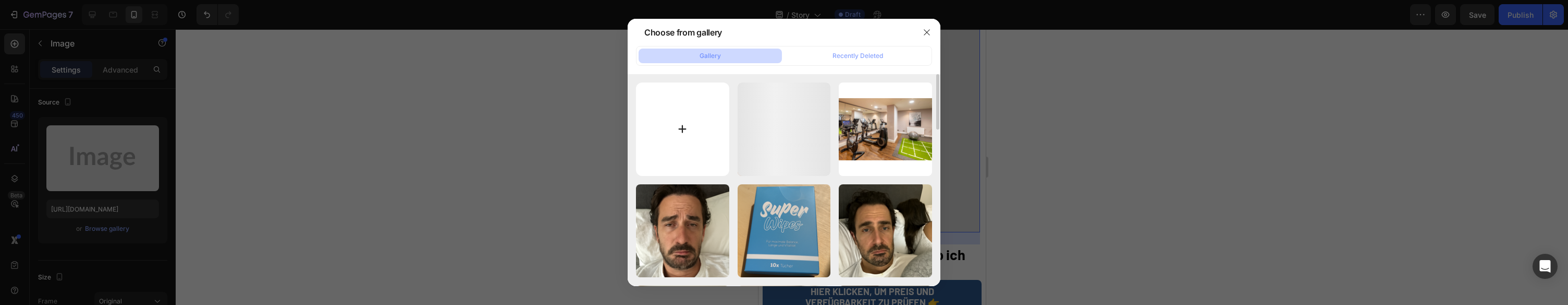
click at [697, 99] on input "file" at bounding box center [683, 129] width 93 height 93
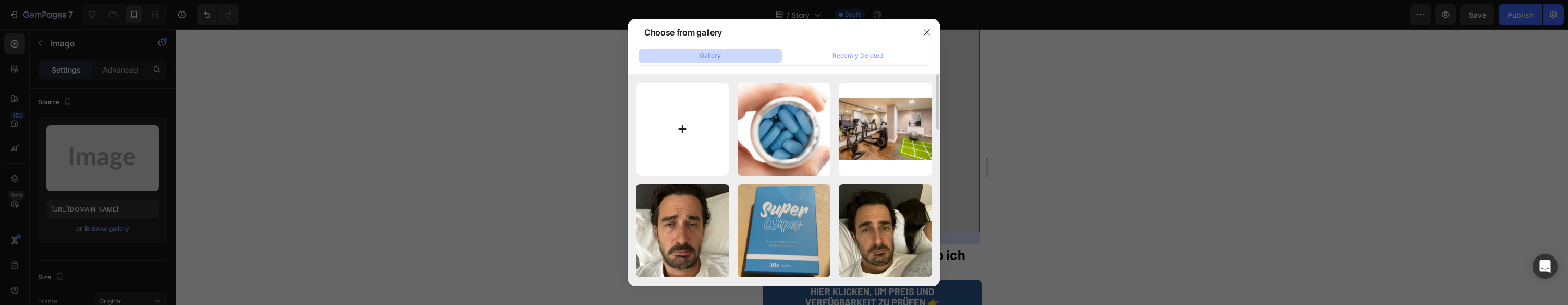
type input "C:\fakepath\I ordered it that same night.png"
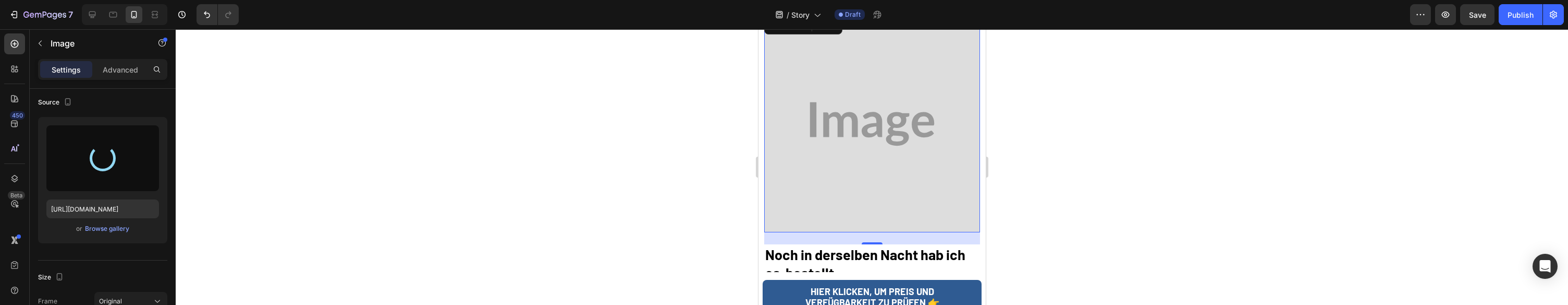
type input "https://cdn.shopify.com/s/files/1/0943/4120/2244/files/gempages_578977757858366…"
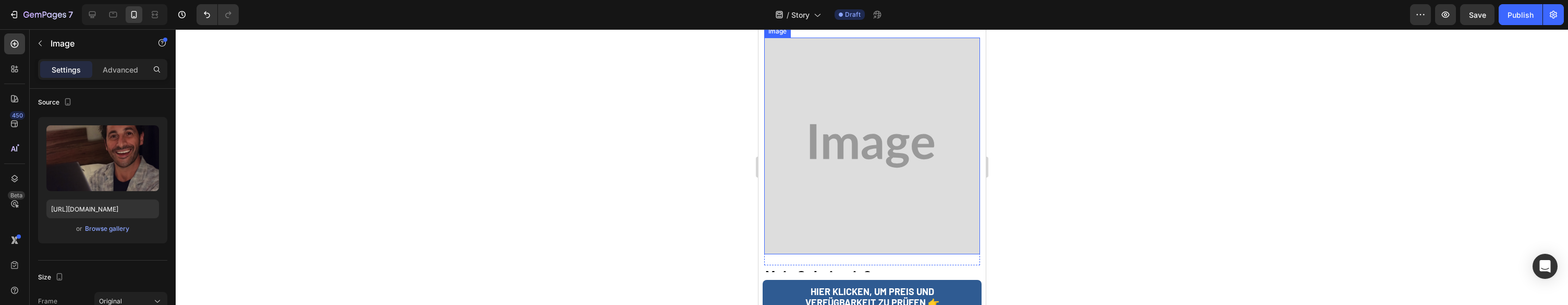
scroll to position [4506, 0]
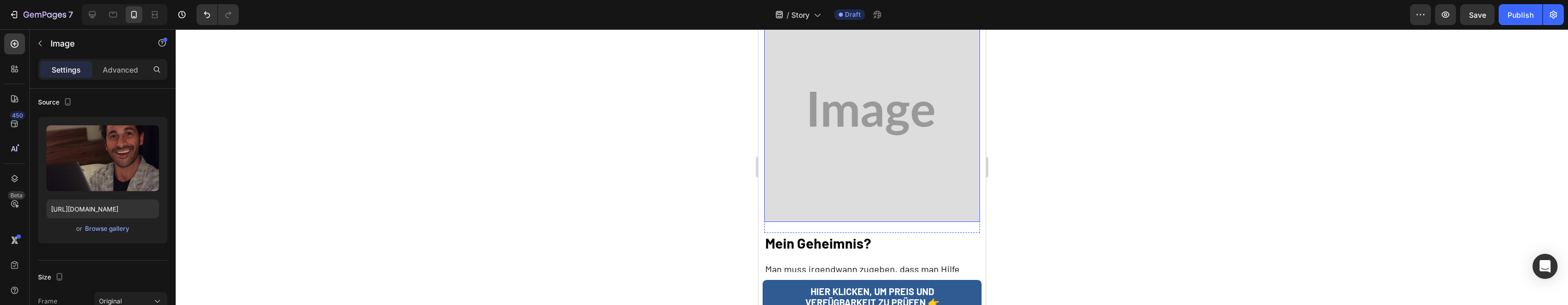
click at [891, 69] on img at bounding box center [871, 113] width 216 height 216
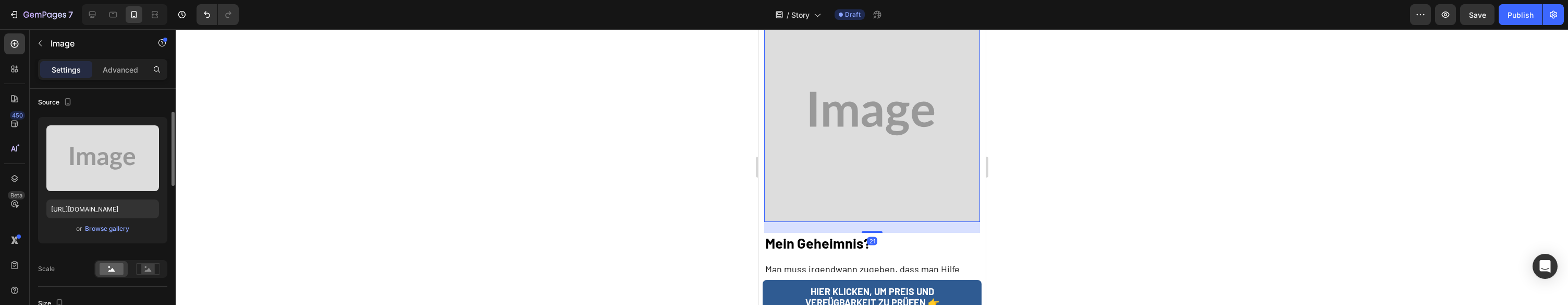
drag, startPoint x: 111, startPoint y: 239, endPoint x: 115, endPoint y: 234, distance: 6.4
click at [113, 236] on div "Upload Image https://placehold.co/1080x1080?text=Image or Browse gallery" at bounding box center [103, 180] width 129 height 126
click at [117, 232] on div "Browse gallery" at bounding box center [107, 229] width 45 height 10
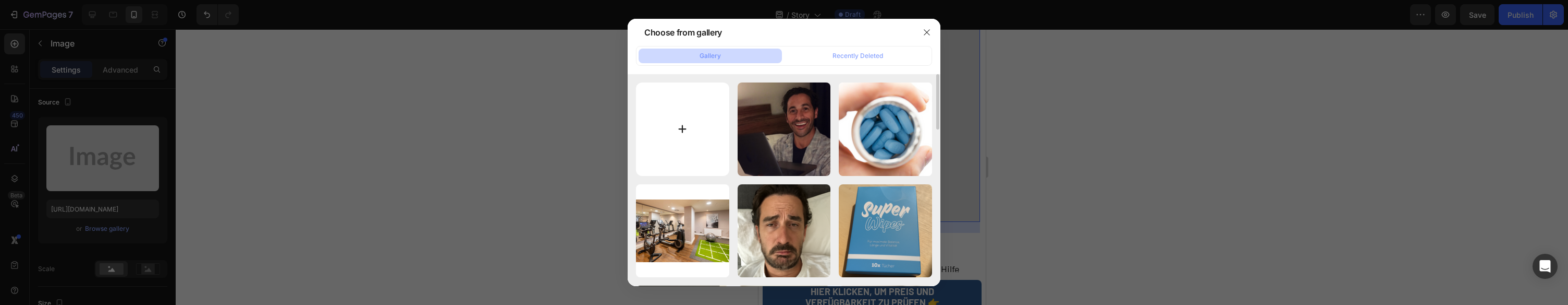
click at [689, 132] on input "file" at bounding box center [683, 129] width 93 height 93
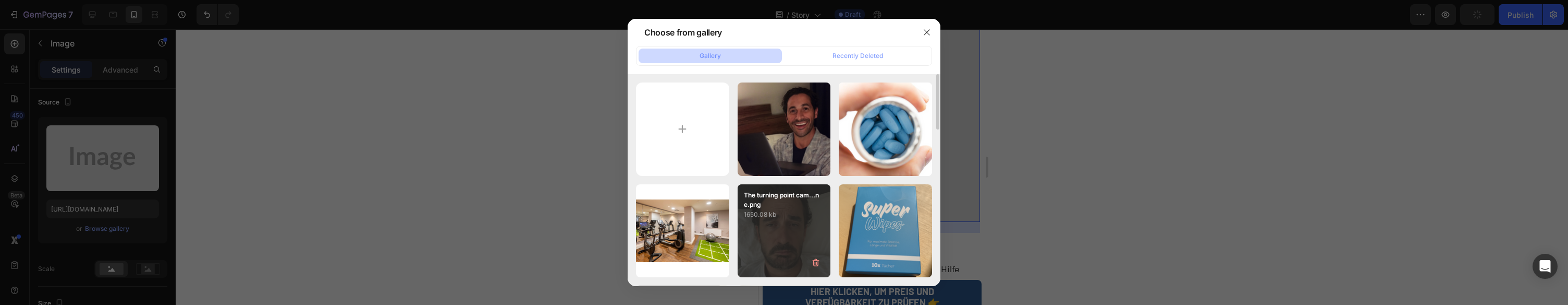
type input "C:\fakepath\My secret.png"
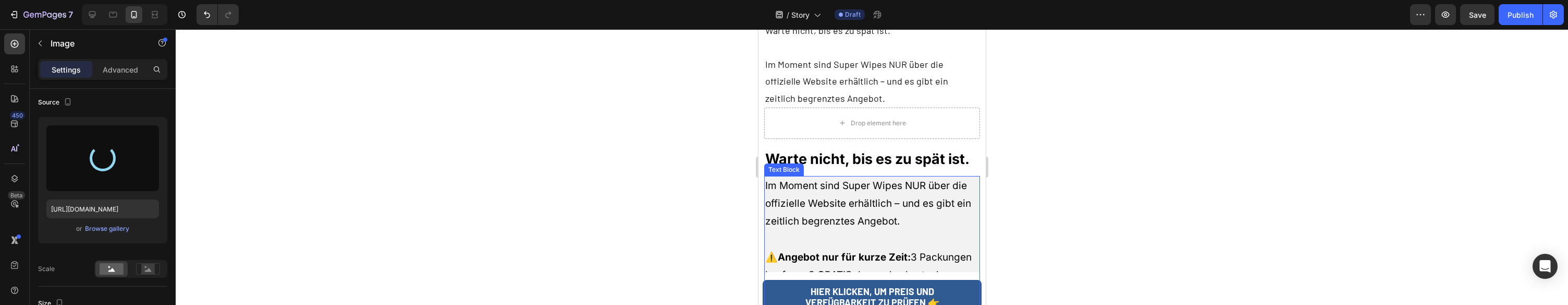
type input "https://cdn.shopify.com/s/files/1/0943/4120/2244/files/gempages_578977757858366…"
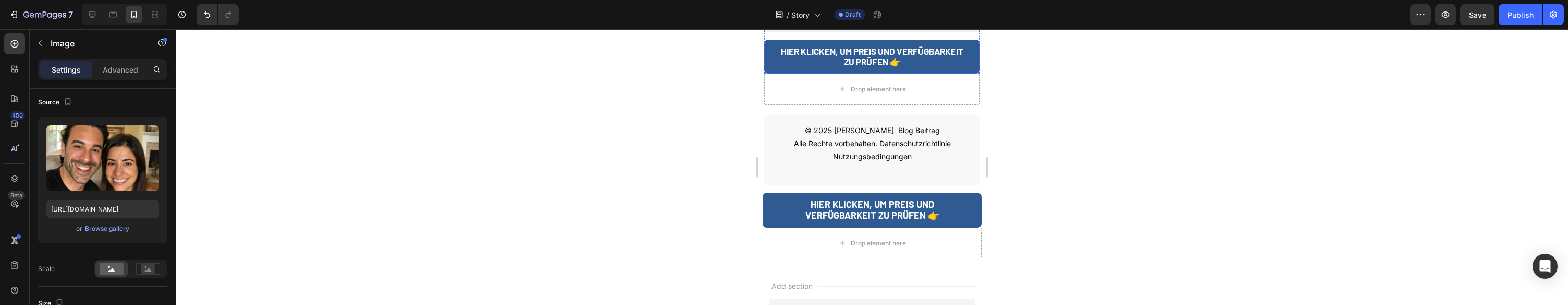
scroll to position [5437, 0]
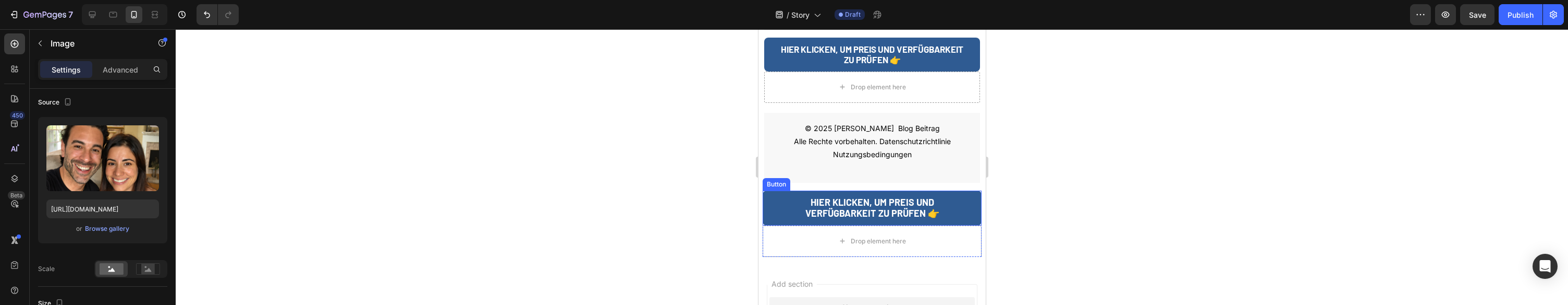
click at [767, 191] on link "HIER KLICKEN, UM PREIS UND VERFÜGBARKEIT ZU PRÜFEN 👉" at bounding box center [872, 208] width 219 height 35
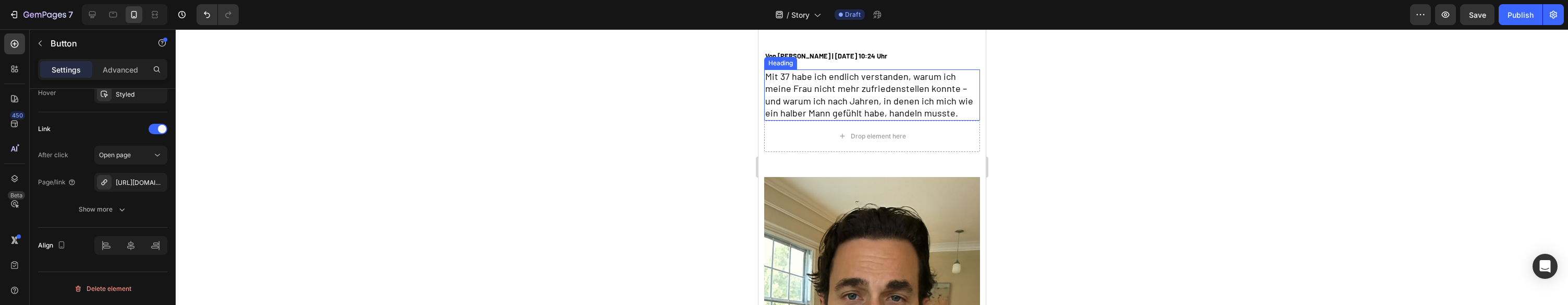
scroll to position [152, 0]
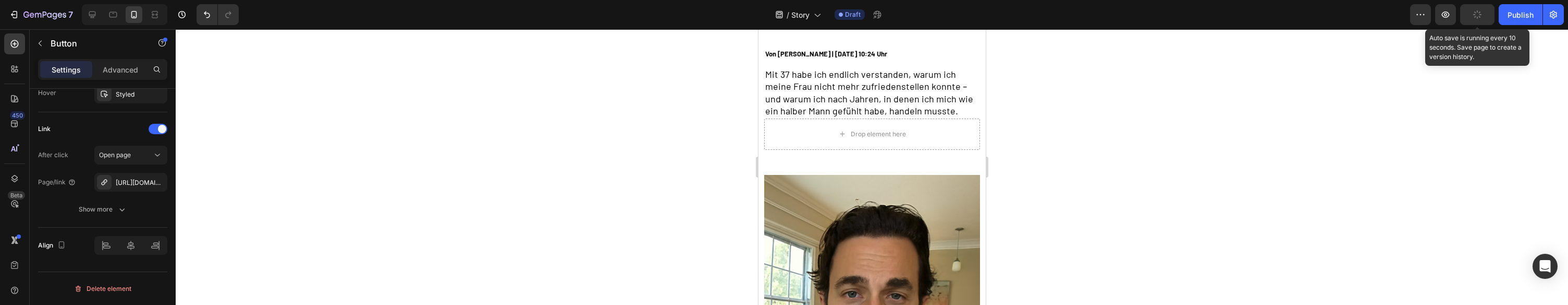
click at [1485, 16] on button "button" at bounding box center [1477, 14] width 34 height 21
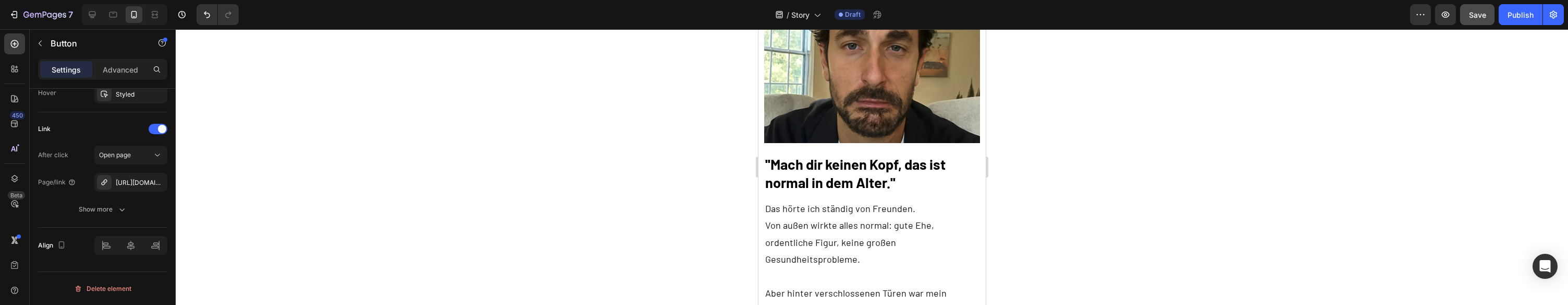
scroll to position [0, 0]
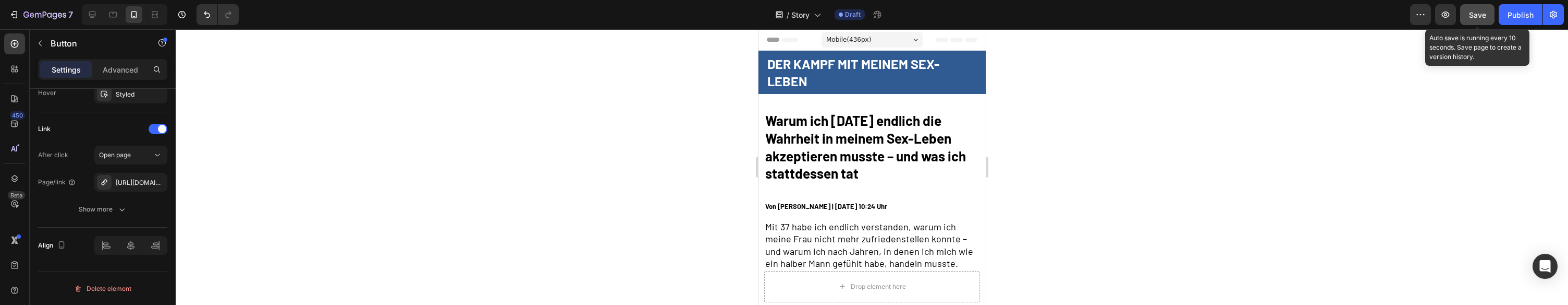
click at [1465, 12] on button "Save" at bounding box center [1477, 14] width 34 height 21
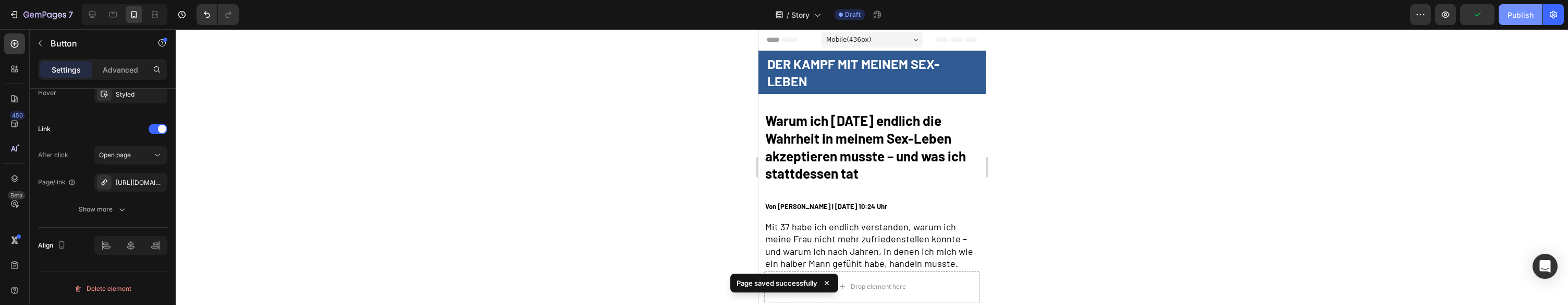
click at [1516, 14] on div "Publish" at bounding box center [1521, 15] width 26 height 11
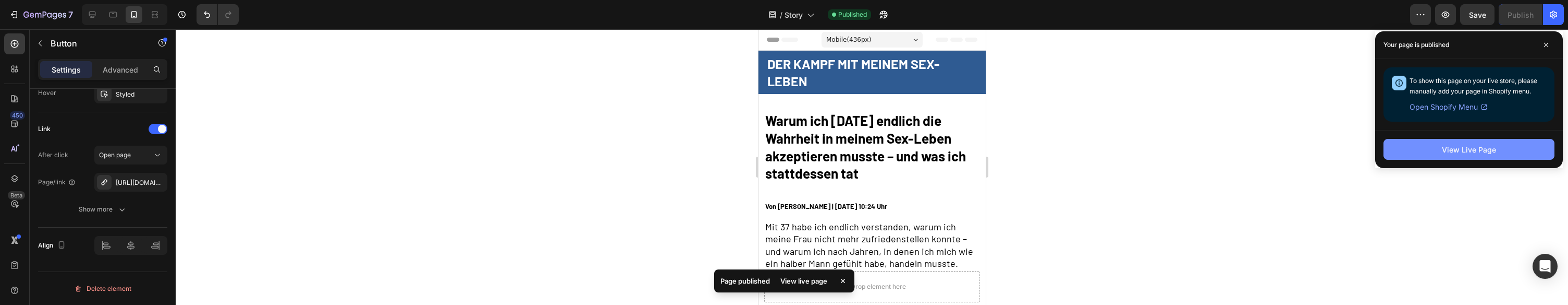
click at [1510, 143] on button "View Live Page" at bounding box center [1469, 149] width 171 height 21
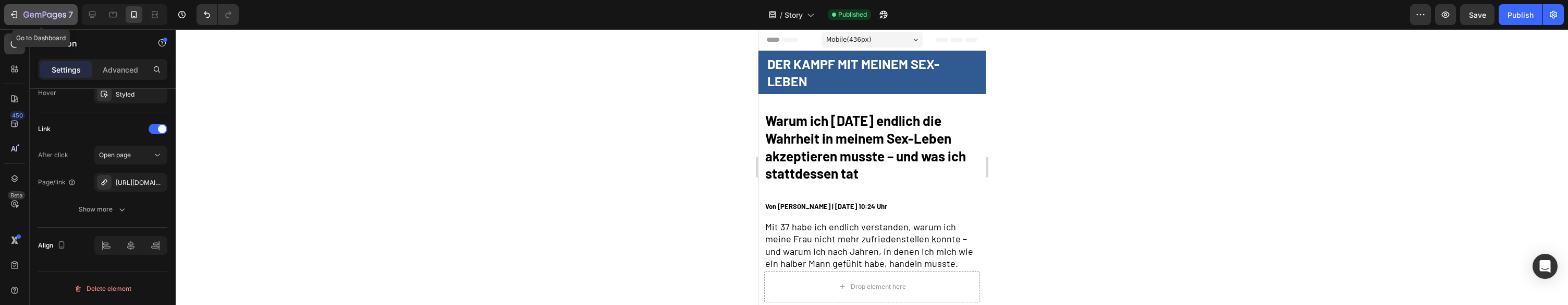
click at [17, 11] on icon "button" at bounding box center [14, 14] width 10 height 10
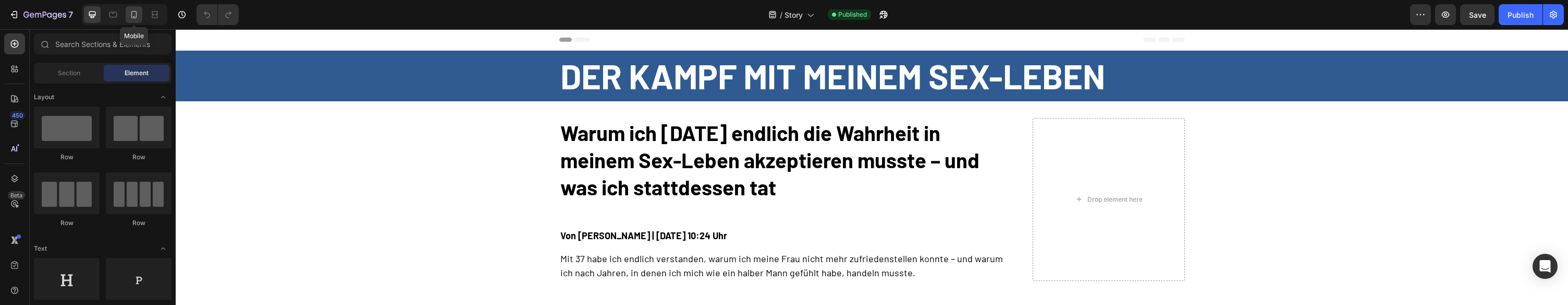
click at [131, 12] on icon at bounding box center [134, 14] width 5 height 8
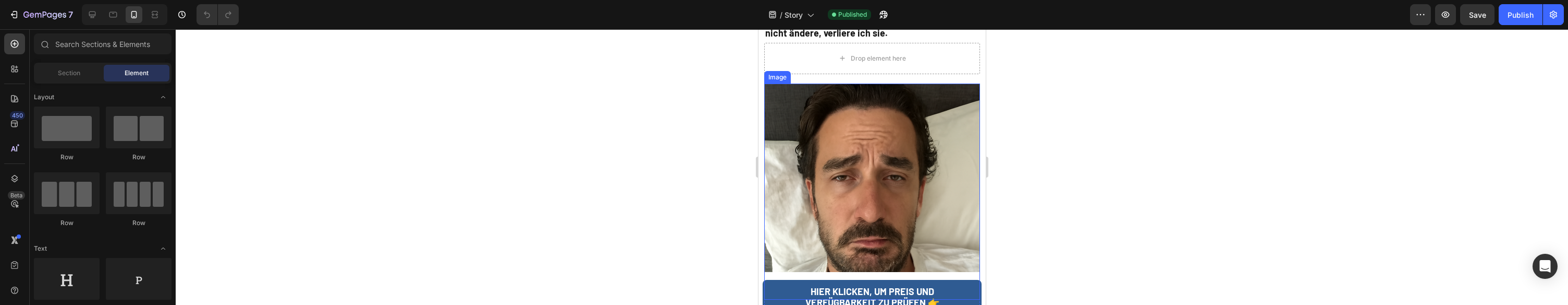
scroll to position [1848, 0]
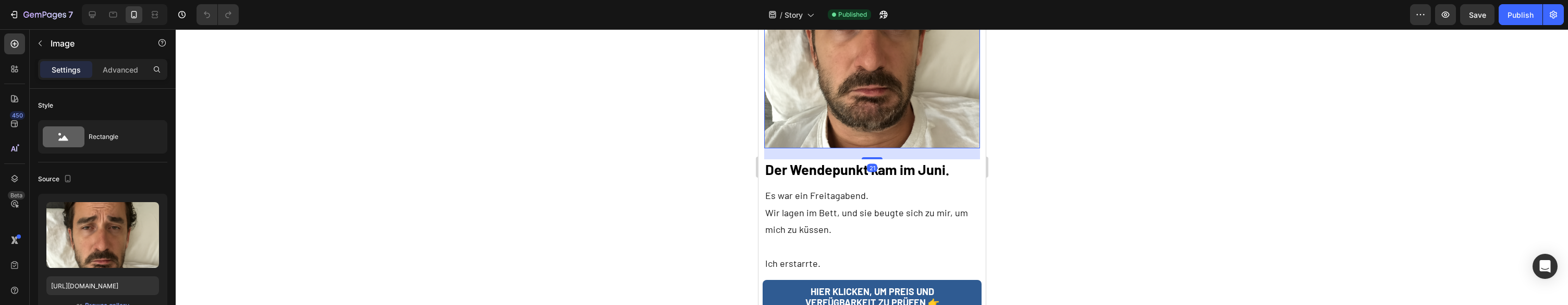
click at [856, 110] on img at bounding box center [871, 40] width 216 height 216
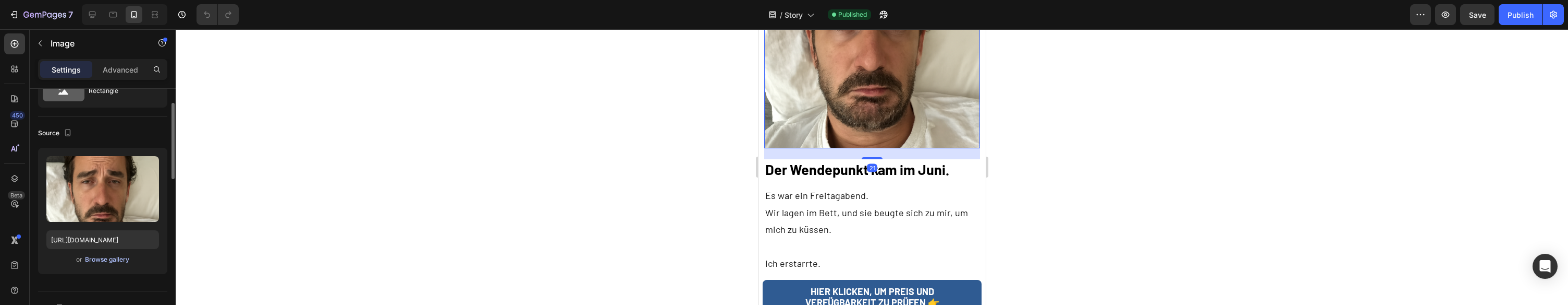
click at [117, 260] on div "Browse gallery" at bounding box center [107, 259] width 45 height 10
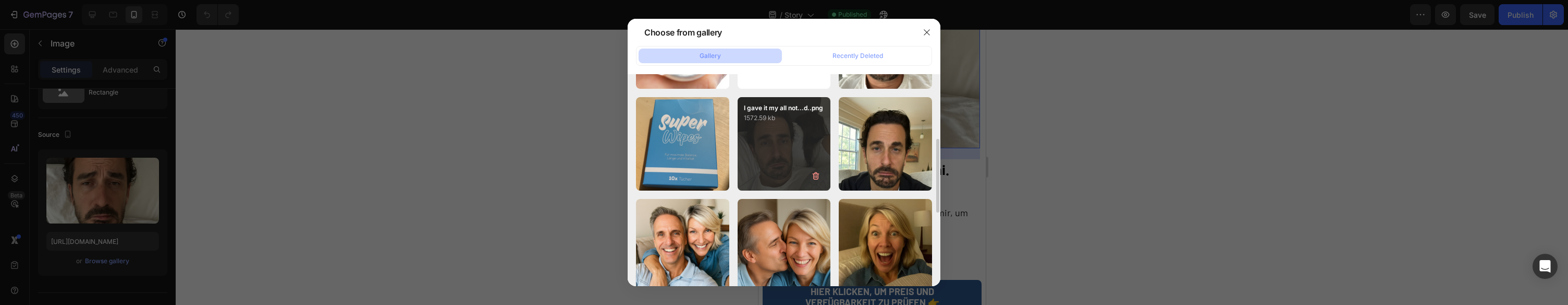
click at [805, 137] on div "I gave it my all not...d..png 1572.59 kb" at bounding box center [784, 144] width 93 height 93
type input "https://cdn.shopify.com/s/files/1/0943/4120/2244/files/gempages_578977757858366…"
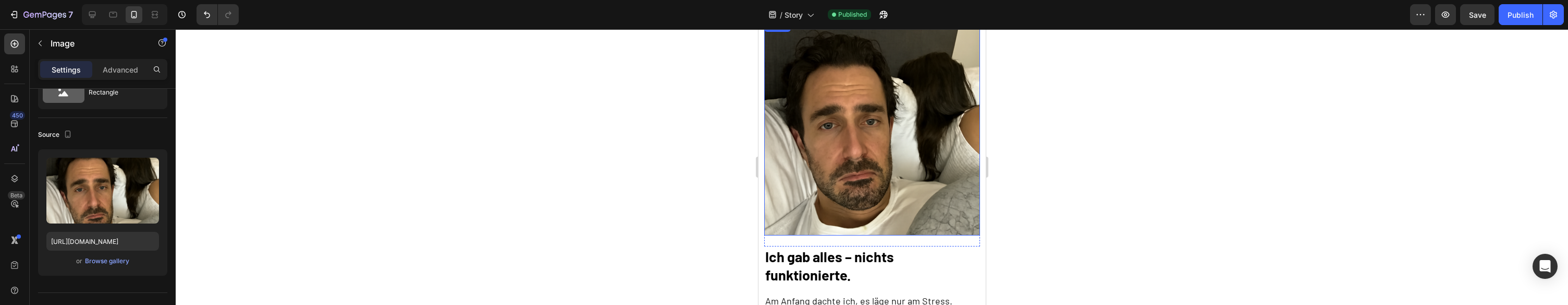
scroll to position [1123, 0]
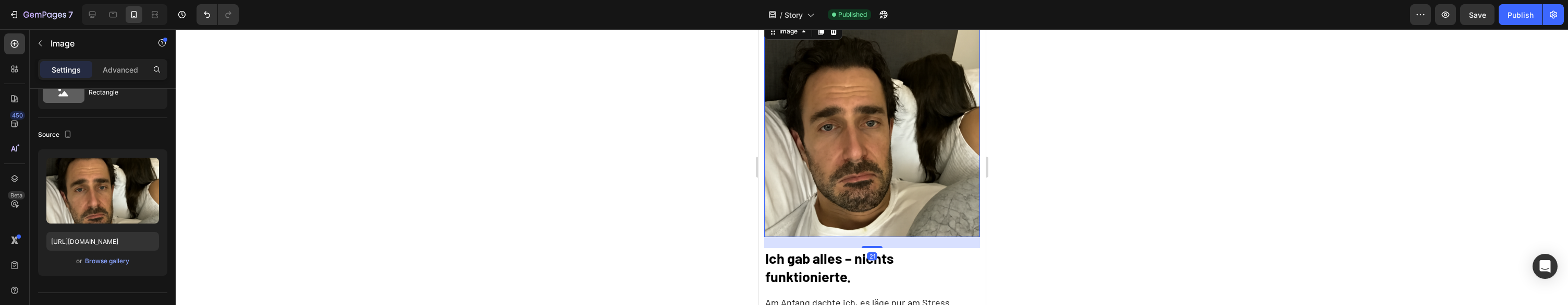
click at [887, 136] on img at bounding box center [871, 128] width 216 height 216
click at [118, 257] on div "Browse gallery" at bounding box center [107, 261] width 45 height 10
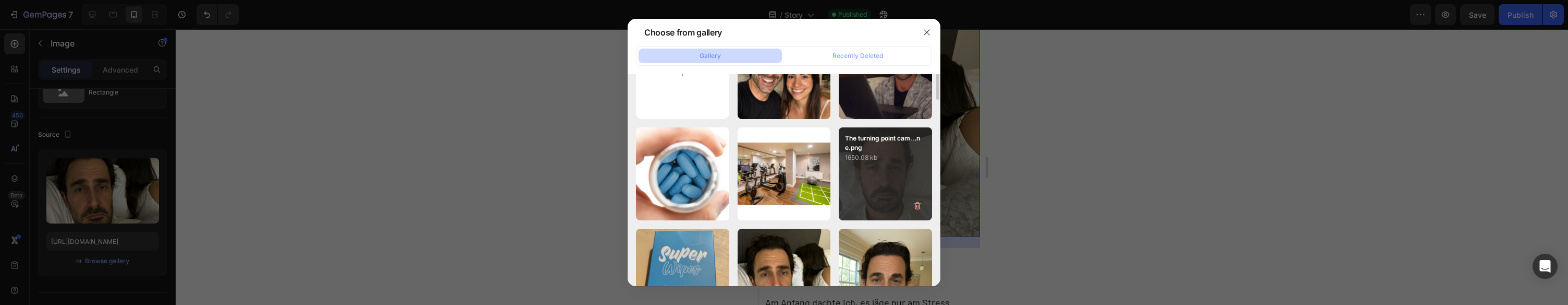
scroll to position [62, 0]
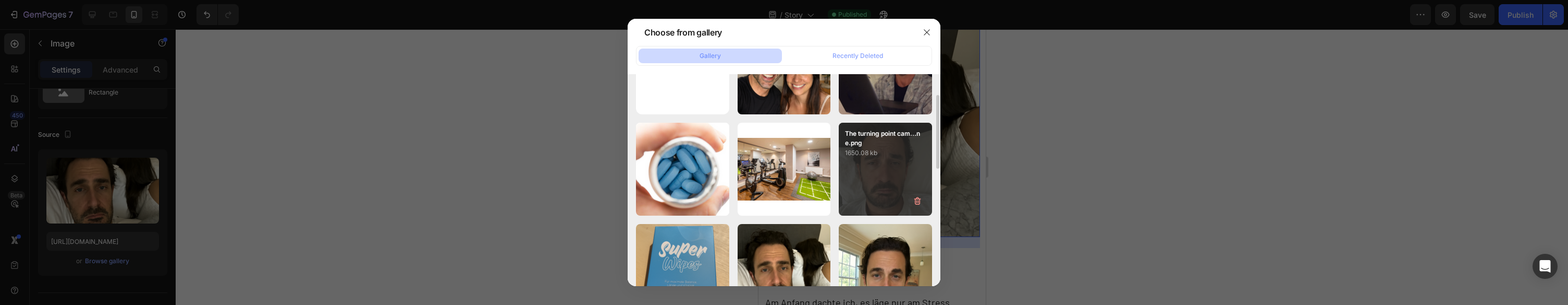
click at [893, 182] on div "The turning point cam...ne.png 1650.08 kb" at bounding box center [885, 169] width 93 height 93
type input "https://cdn.shopify.com/s/files/1/0943/4120/2244/files/gempages_578977757858366…"
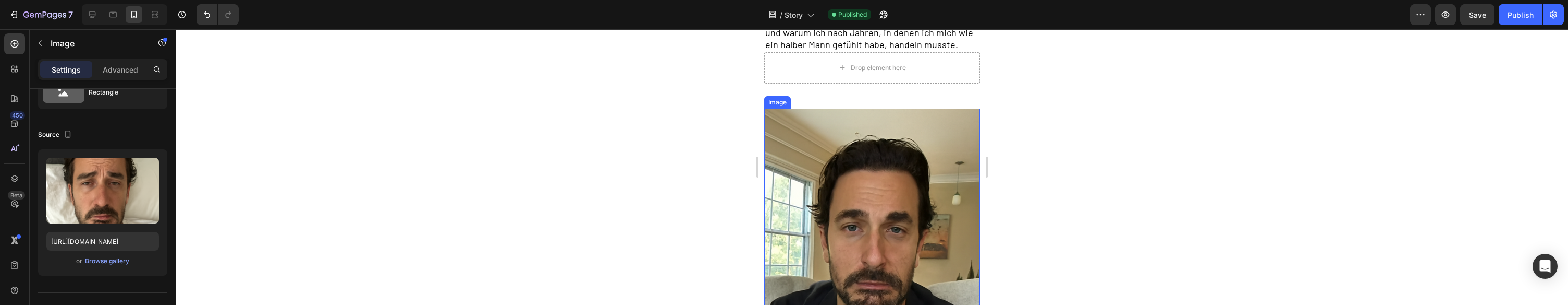
scroll to position [202, 0]
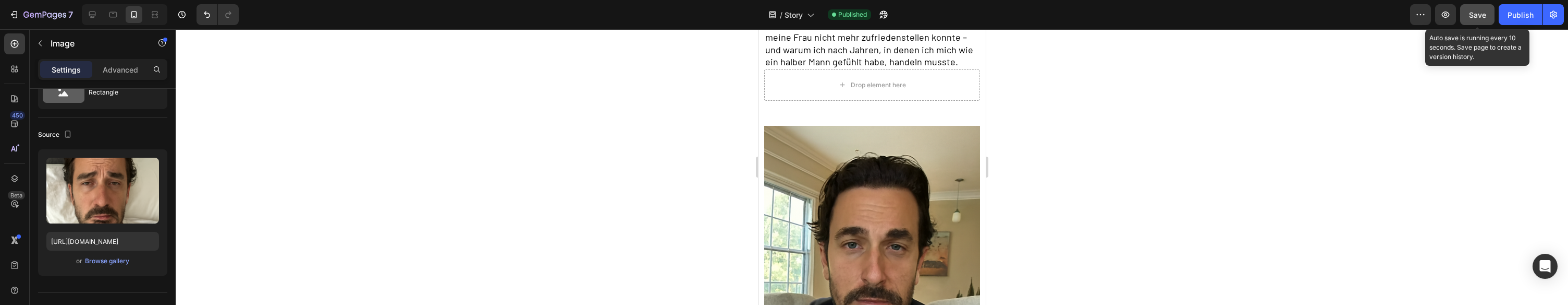
click at [1467, 20] on button "Save" at bounding box center [1477, 14] width 34 height 21
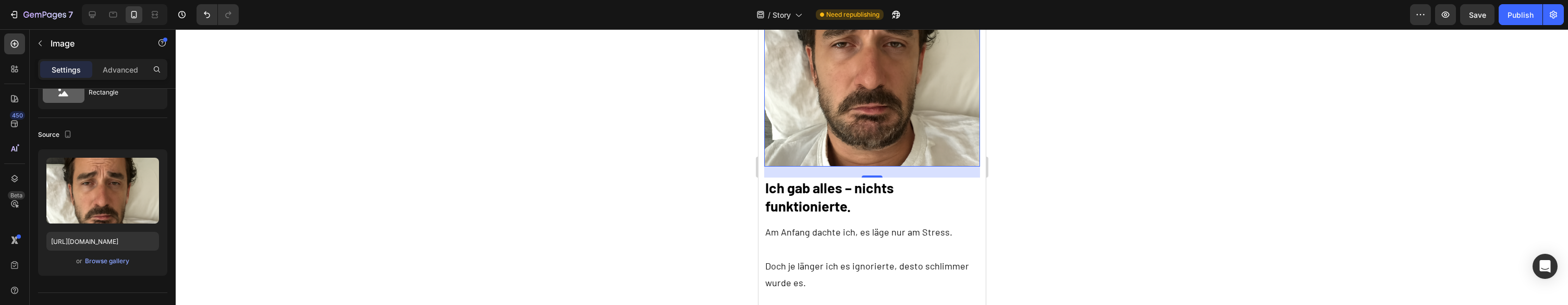
scroll to position [1225, 0]
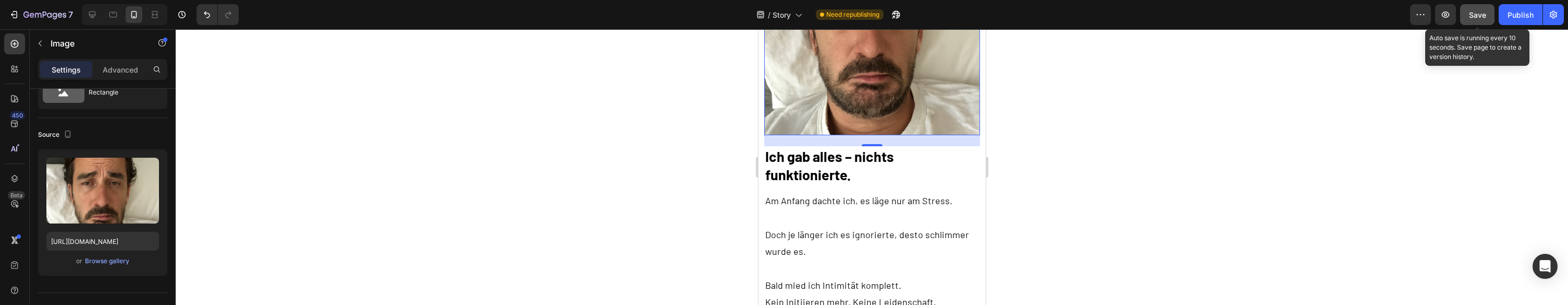
click at [1473, 18] on span "Save" at bounding box center [1477, 14] width 17 height 9
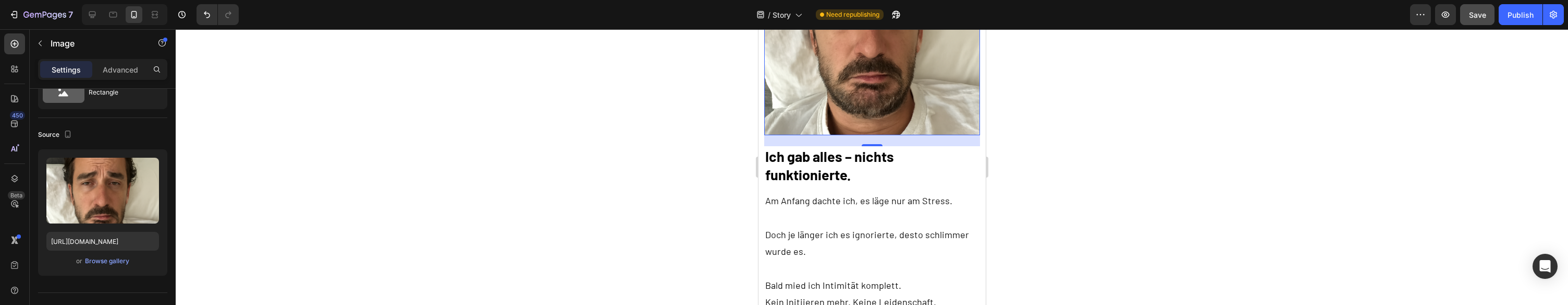
drag, startPoint x: 1528, startPoint y: 11, endPoint x: 1455, endPoint y: 4, distance: 73.3
click at [1528, 11] on div "Publish" at bounding box center [1521, 15] width 26 height 11
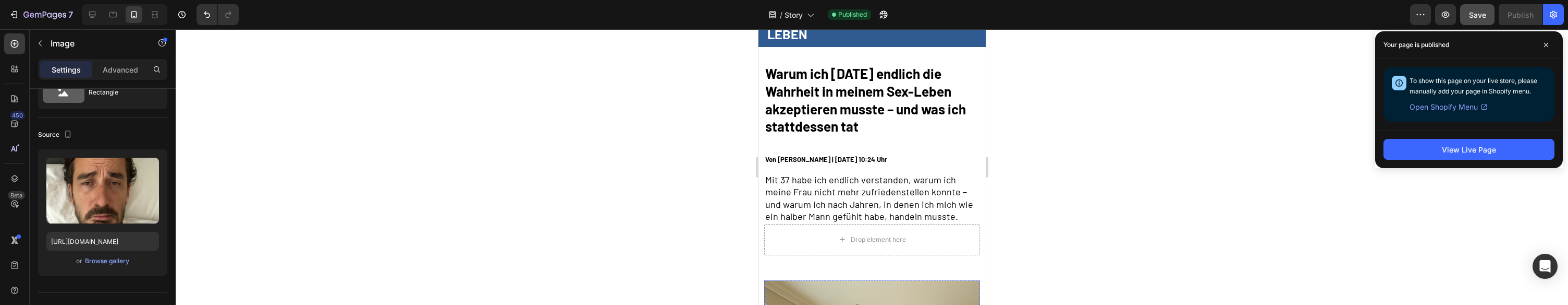
scroll to position [0, 0]
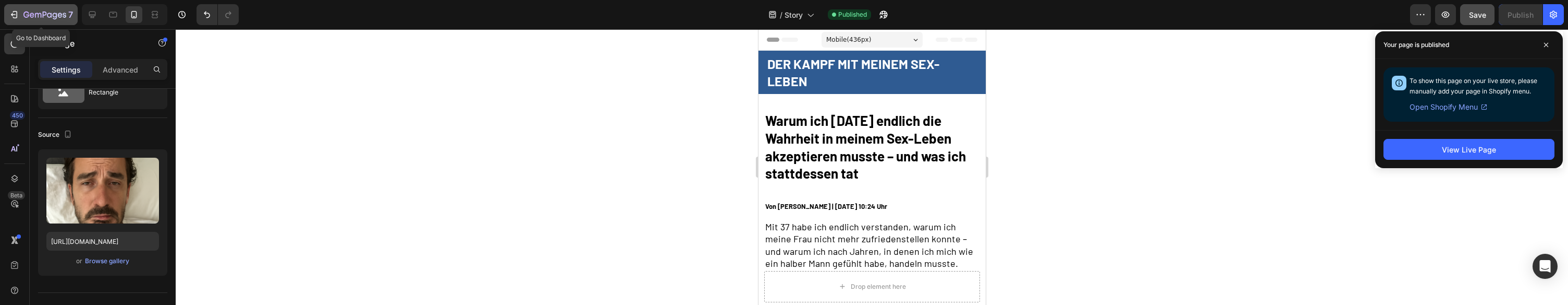
click at [6, 13] on button "7" at bounding box center [40, 14] width 73 height 21
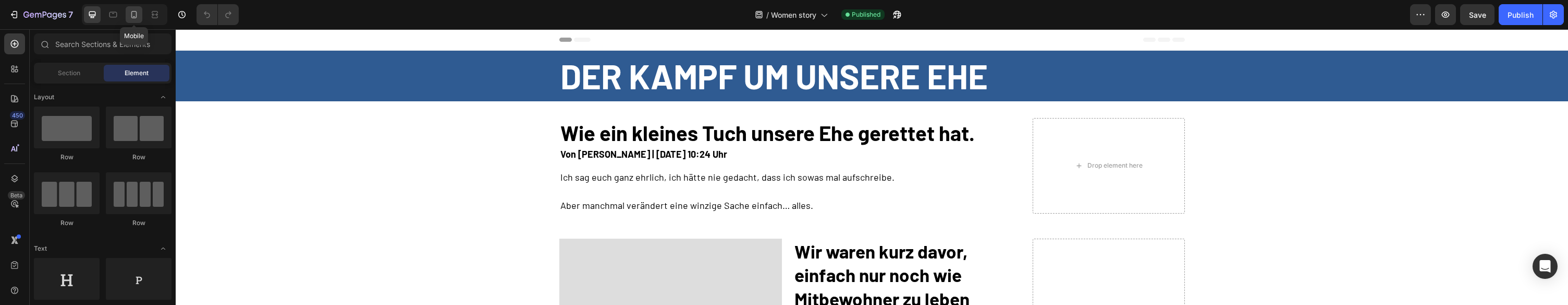
click at [126, 18] on div at bounding box center [134, 14] width 16 height 16
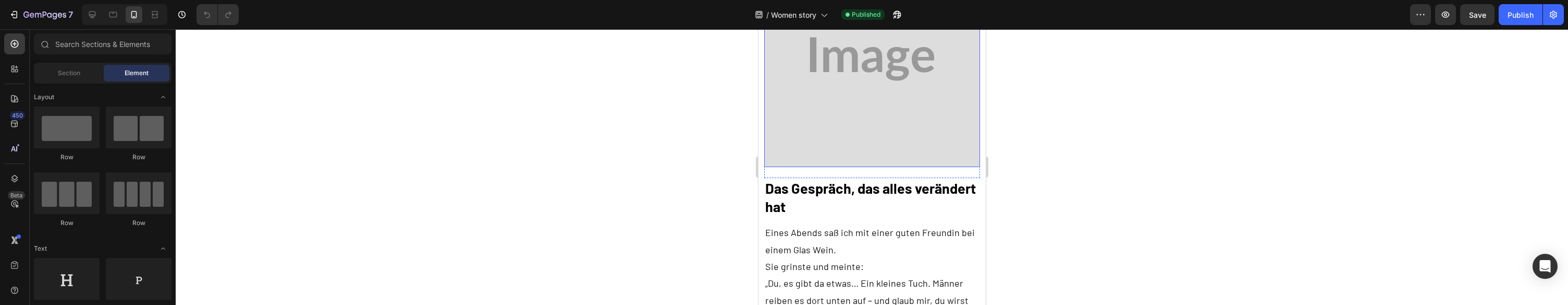
scroll to position [833, 0]
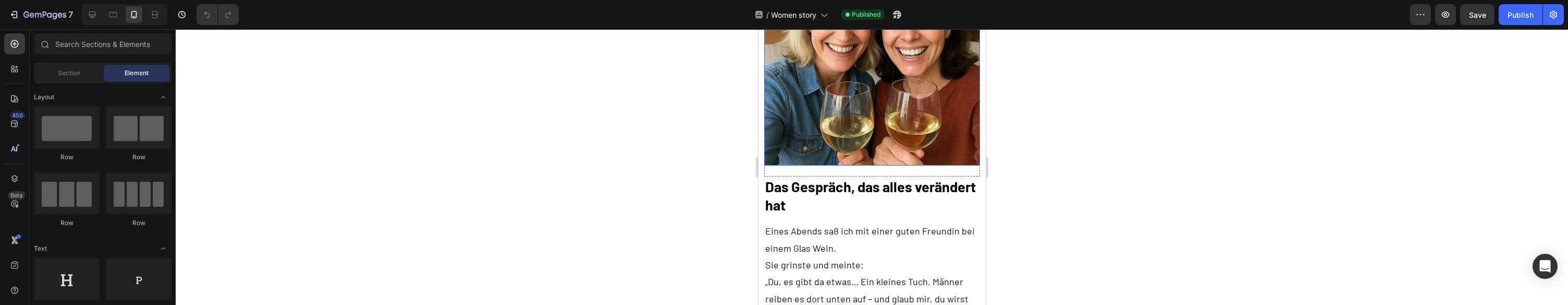
click at [913, 73] on img at bounding box center [871, 57] width 216 height 216
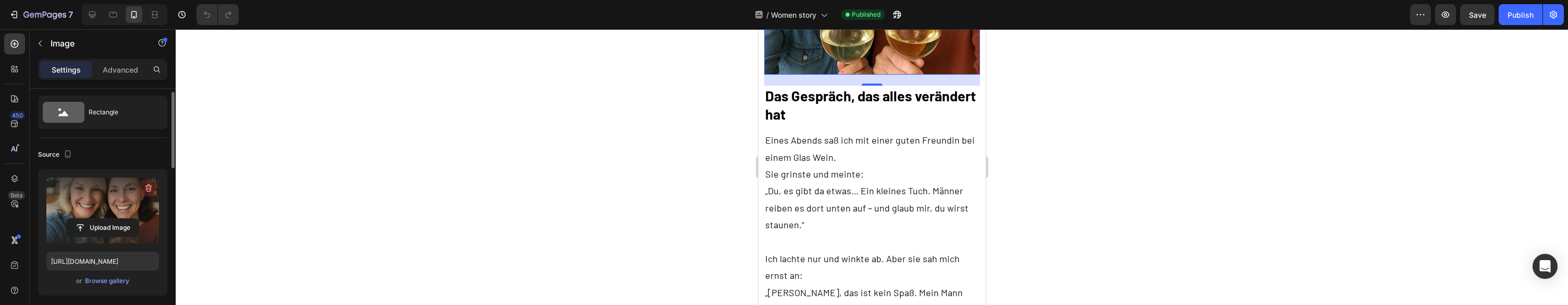
scroll to position [45, 0]
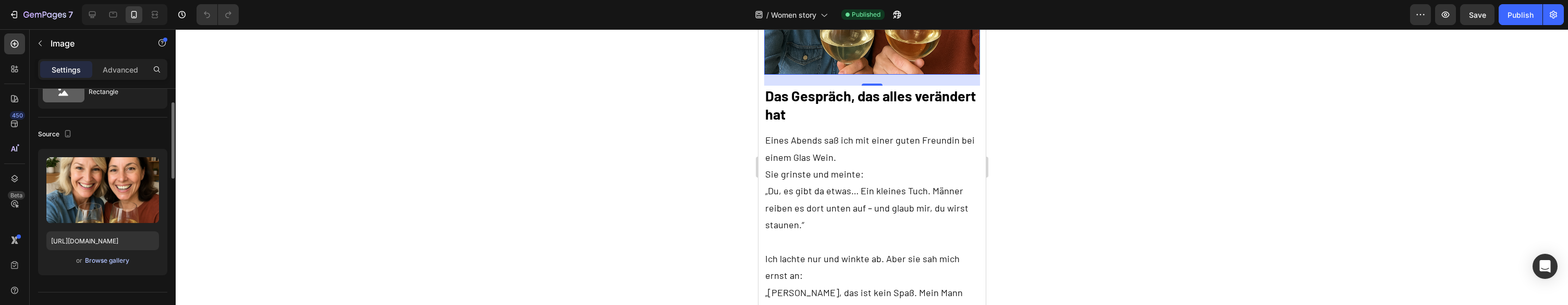
click at [99, 260] on div "Browse gallery" at bounding box center [107, 260] width 45 height 10
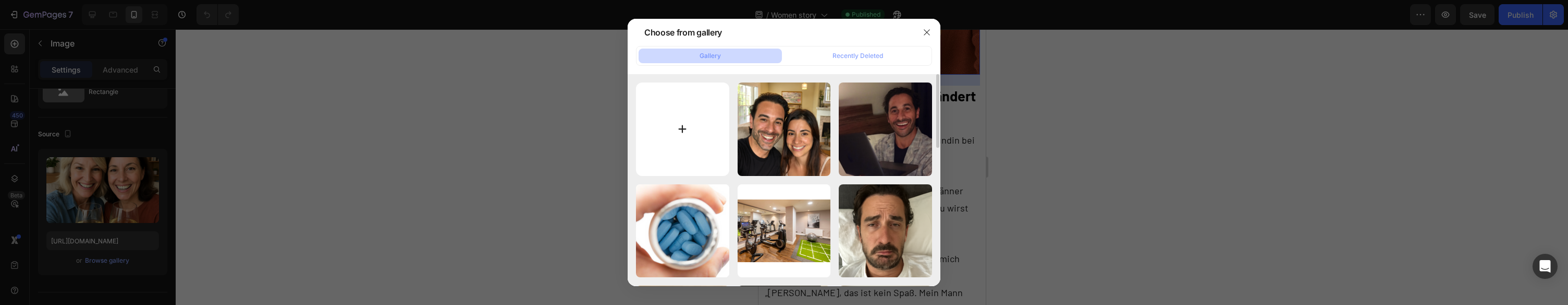
click at [695, 114] on input "file" at bounding box center [683, 129] width 93 height 93
type input "C:\fakepath\504096422_18407889622108622_6379518639659850777_n.jpeg"
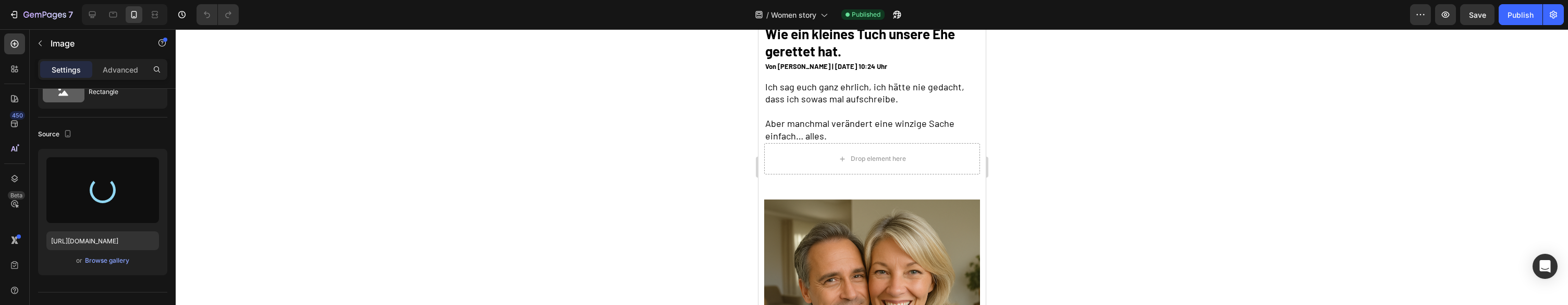
scroll to position [0, 0]
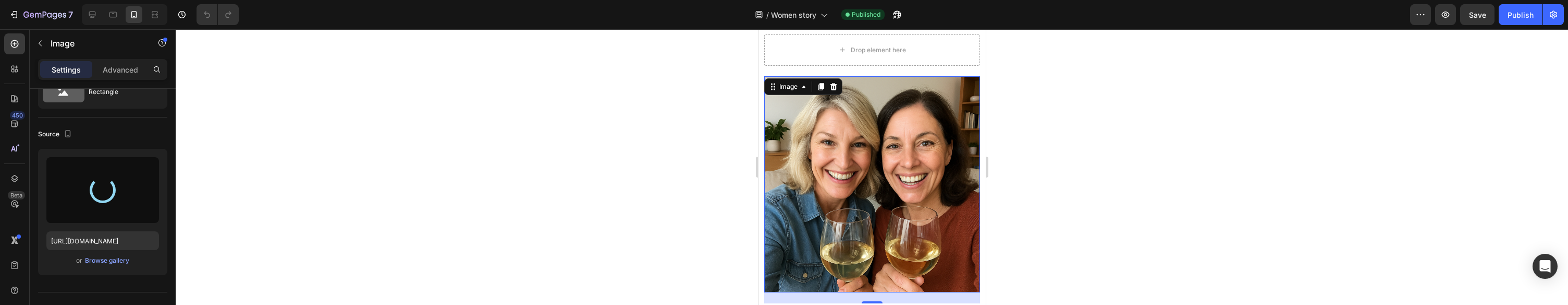
type input "[URL][DOMAIN_NAME]"
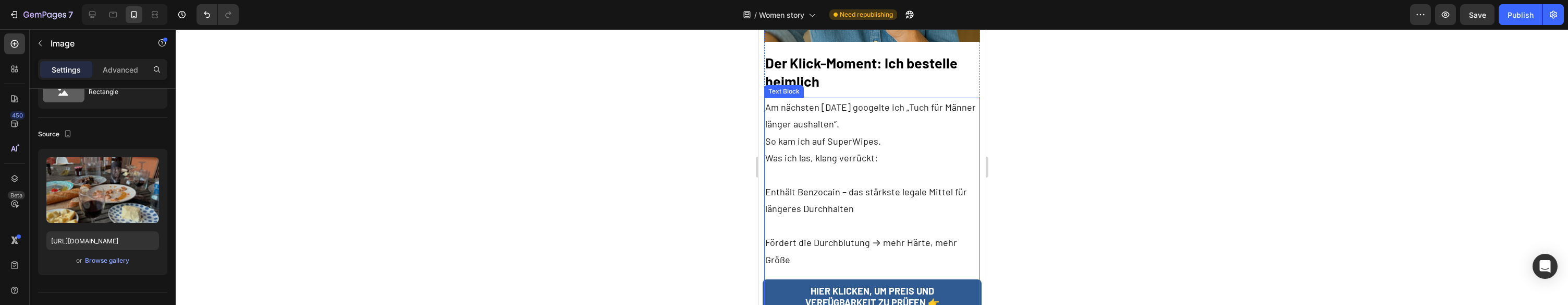
scroll to position [1609, 0]
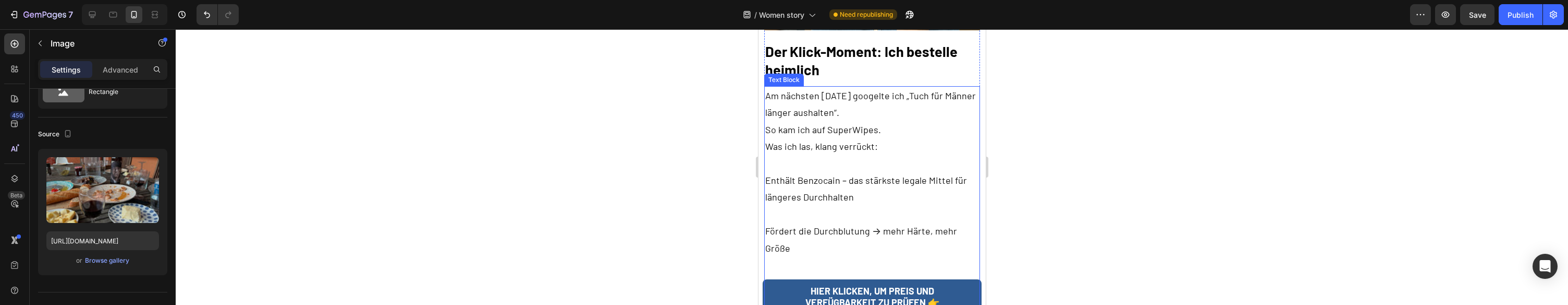
click at [864, 130] on p "So kam ich auf SuperWipes." at bounding box center [872, 130] width 214 height 16
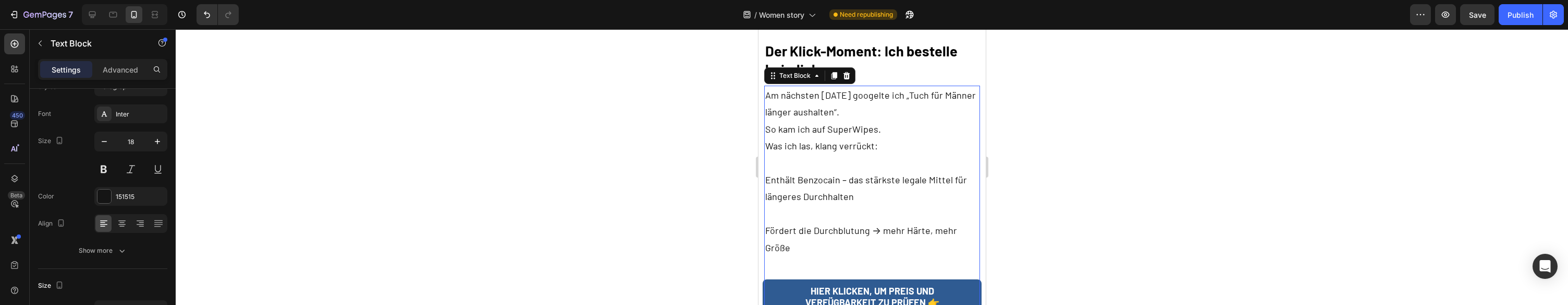
scroll to position [0, 0]
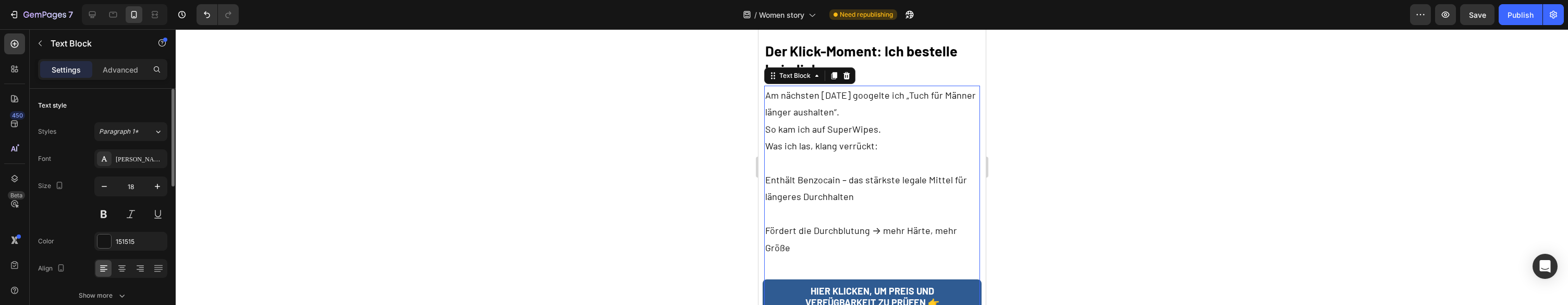
click at [867, 119] on p "Am nächsten [DATE] googelte ich „Tuch für Männer länger aushalten“." at bounding box center [872, 103] width 214 height 34
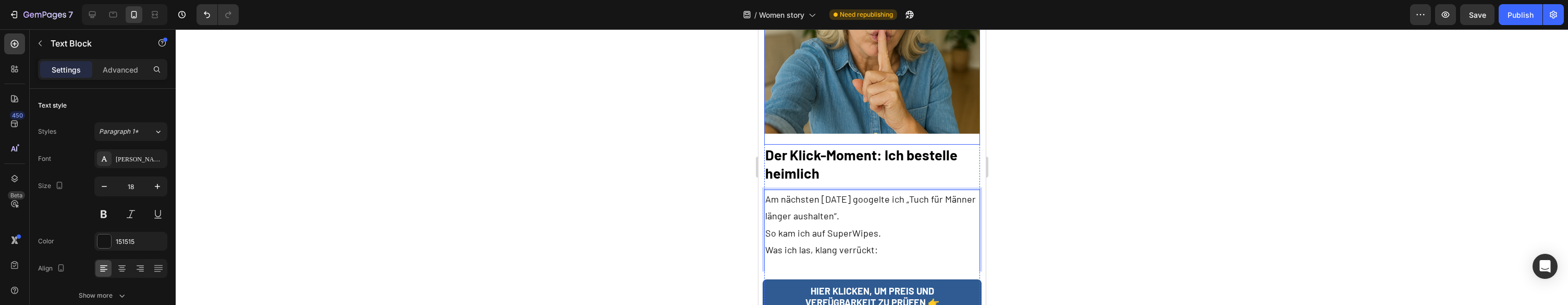
scroll to position [1486, 0]
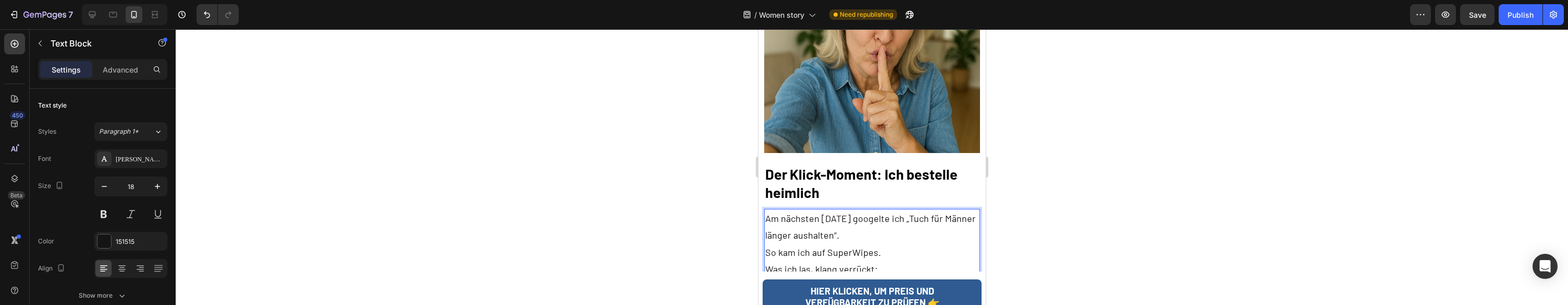
click at [850, 219] on p "Am nächsten [DATE] googelte ich „Tuch für Männer länger aushalten“." at bounding box center [872, 226] width 214 height 34
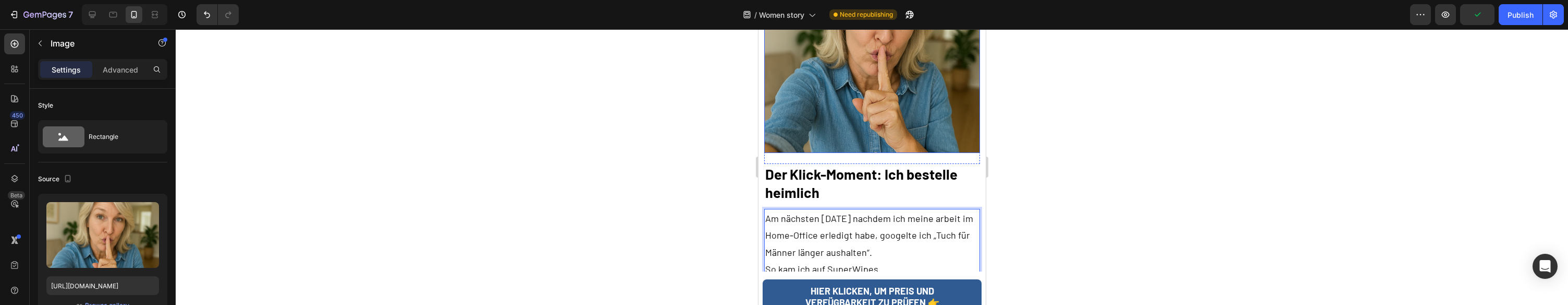
click at [854, 97] on img at bounding box center [871, 45] width 216 height 216
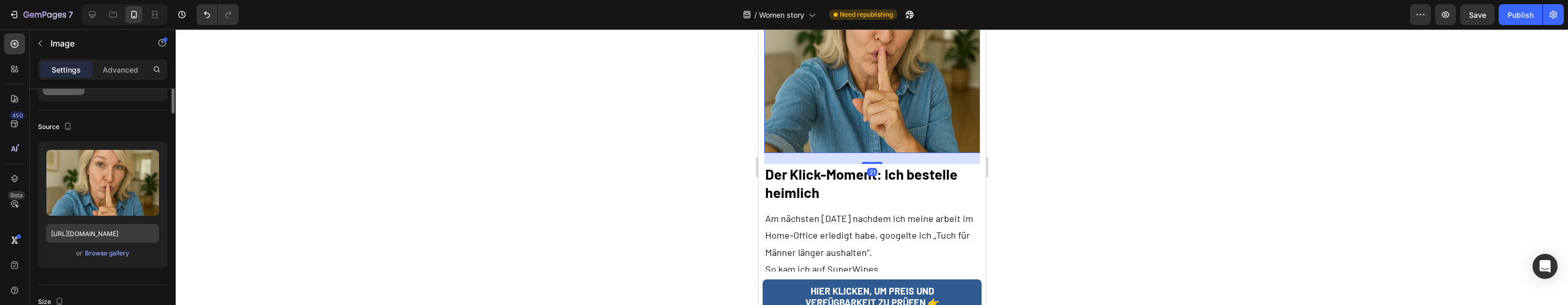
scroll to position [64, 0]
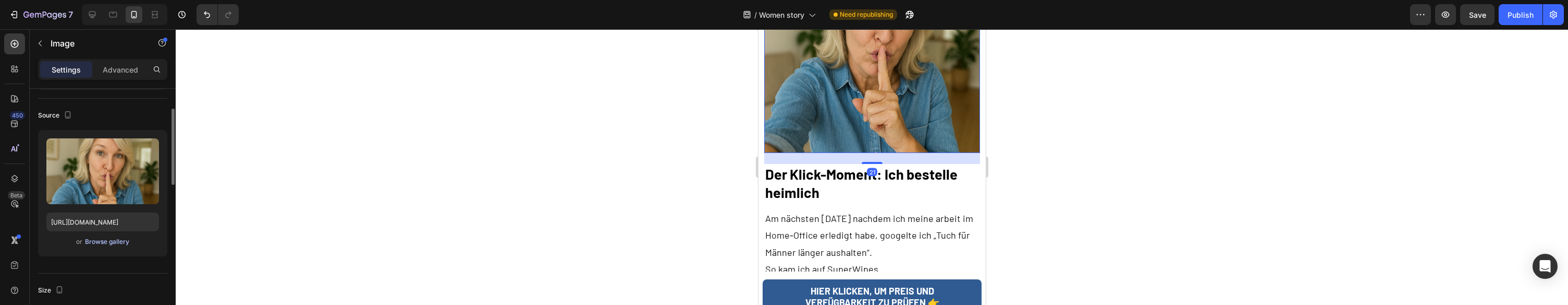
click at [108, 245] on div "Browse gallery" at bounding box center [107, 242] width 45 height 10
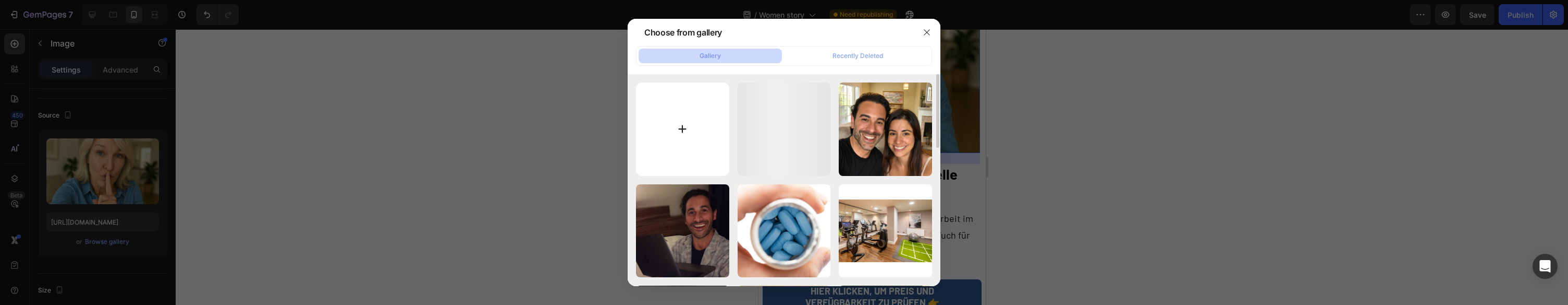
click at [658, 124] on input "file" at bounding box center [683, 129] width 93 height 93
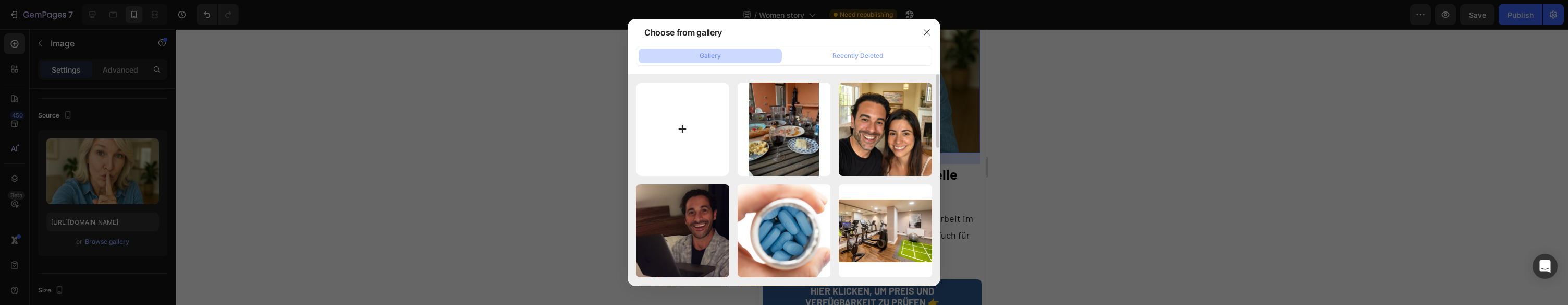
type input "C:\fakepath\Informatik Studium.jpeg"
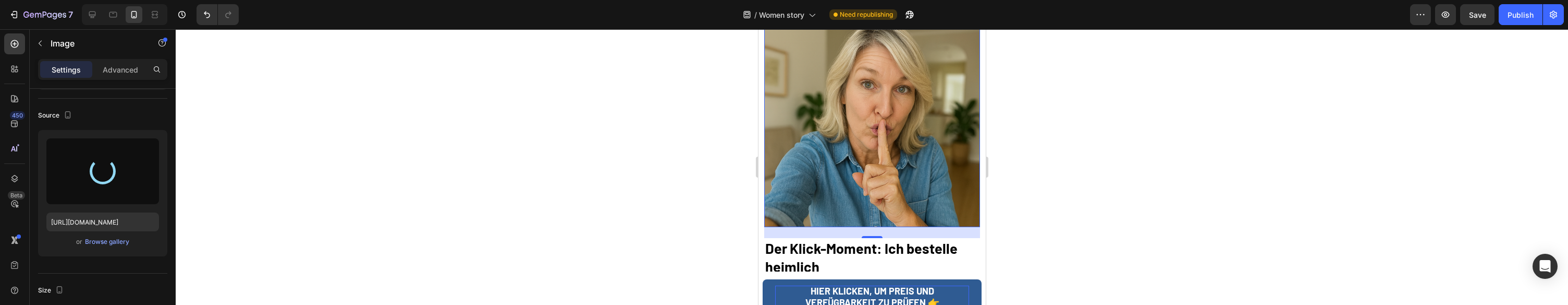
scroll to position [1413, 0]
type input "[URL][DOMAIN_NAME]"
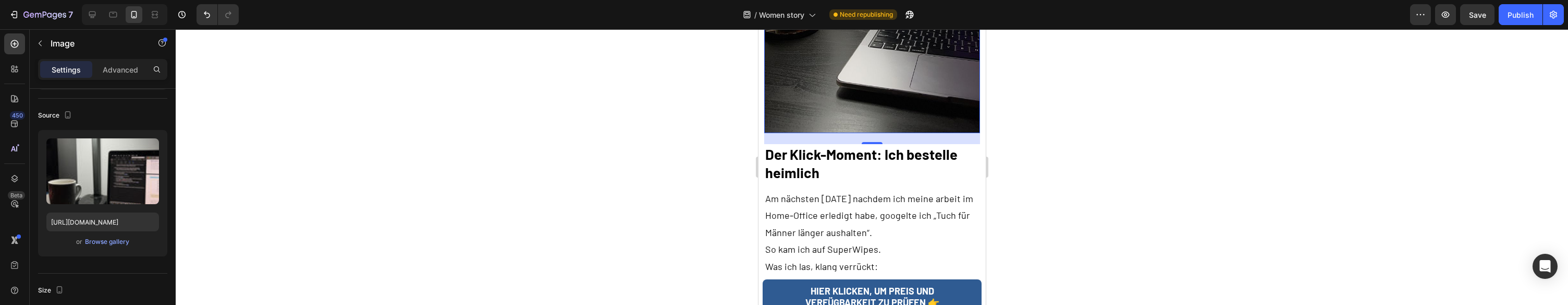
scroll to position [1675, 0]
click at [811, 195] on p "Am nächsten [DATE] nachdem ich meine arbeit im Home-Office erledigt habe, googe…" at bounding box center [872, 215] width 214 height 51
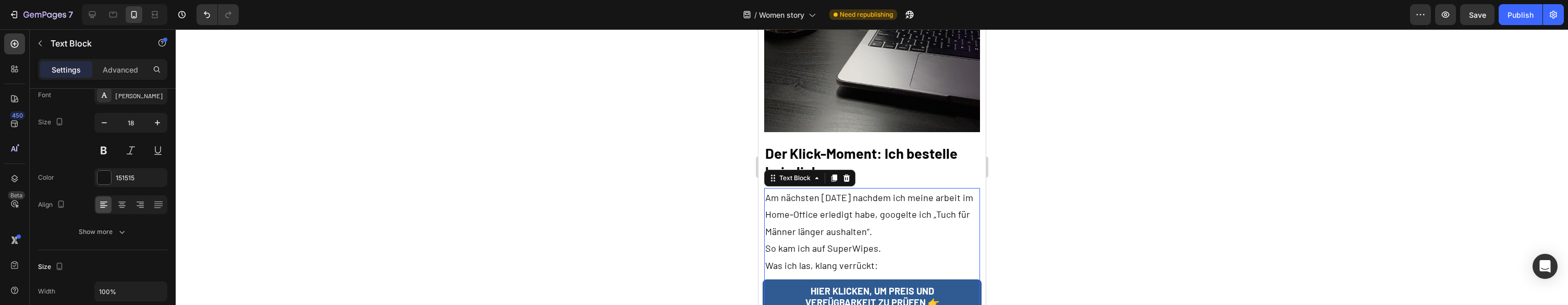
scroll to position [0, 0]
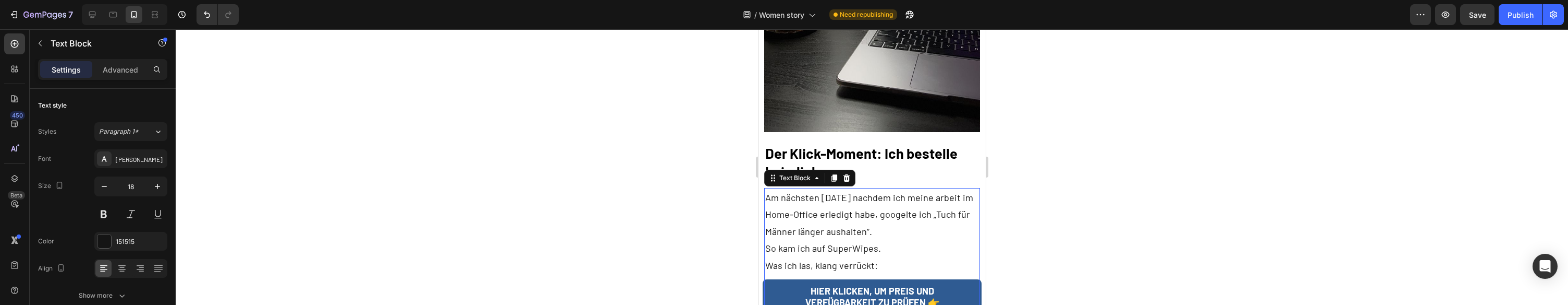
drag, startPoint x: 811, startPoint y: 195, endPoint x: 830, endPoint y: 195, distance: 19.0
click at [842, 196] on p "Am nächsten [DATE] nachdem ich meine arbeit im Home-Office erledigt habe, googe…" at bounding box center [872, 215] width 214 height 51
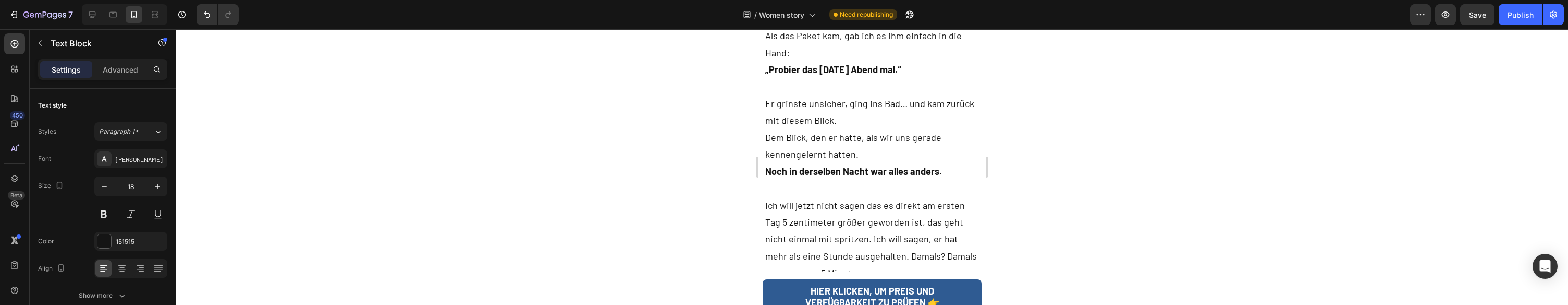
scroll to position [2473, 0]
